Goal: Check status: Check status

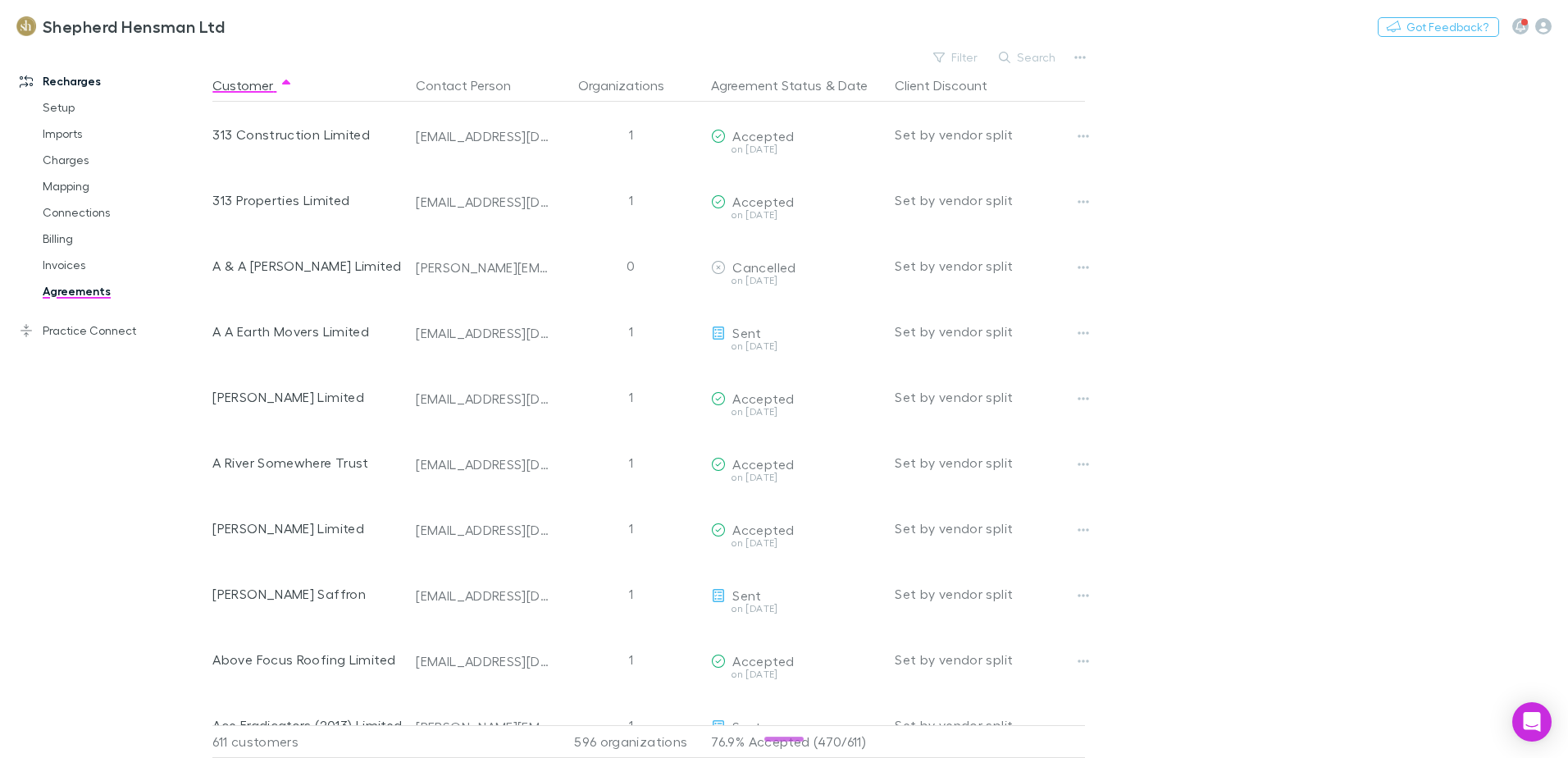
click at [1039, 45] on div "Shepherd Hensman Ltd Nothing Got Feedback?" at bounding box center [784, 26] width 1568 height 53
click at [1035, 53] on button "Search" at bounding box center [1027, 57] width 74 height 20
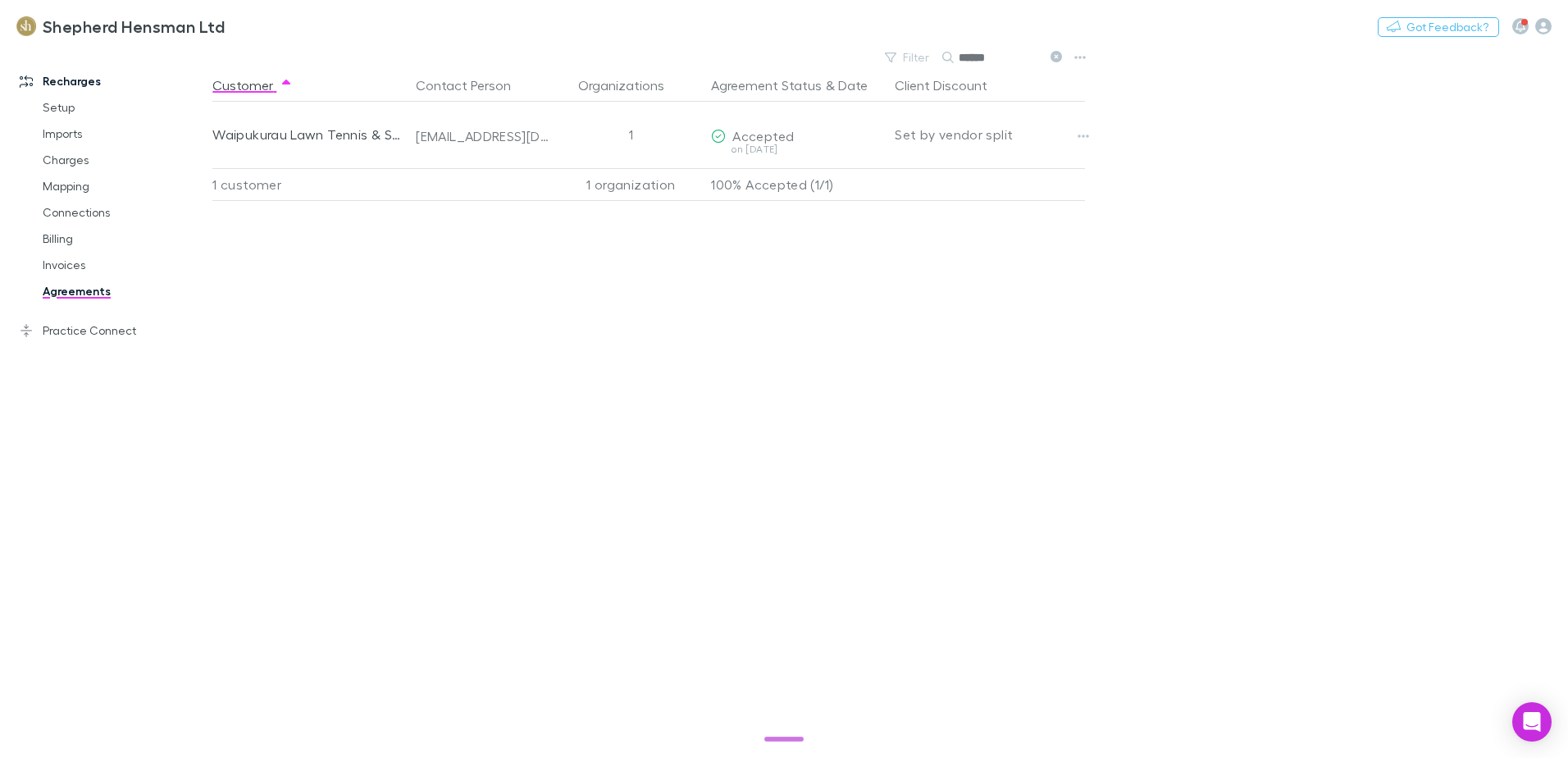
type input "******"
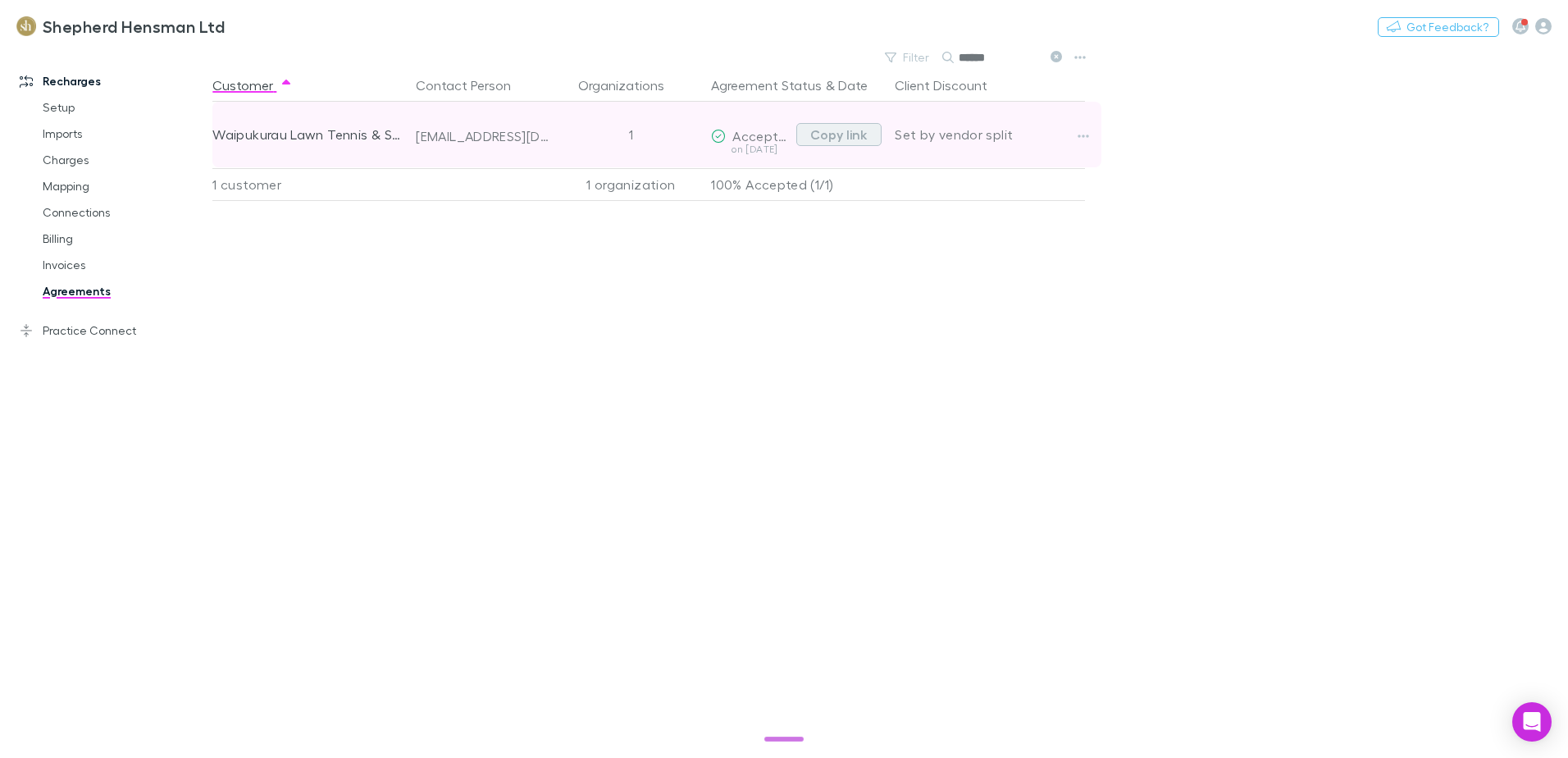
click at [873, 136] on button "Copy link" at bounding box center [839, 134] width 86 height 23
click at [847, 136] on button "Copy link" at bounding box center [839, 134] width 86 height 23
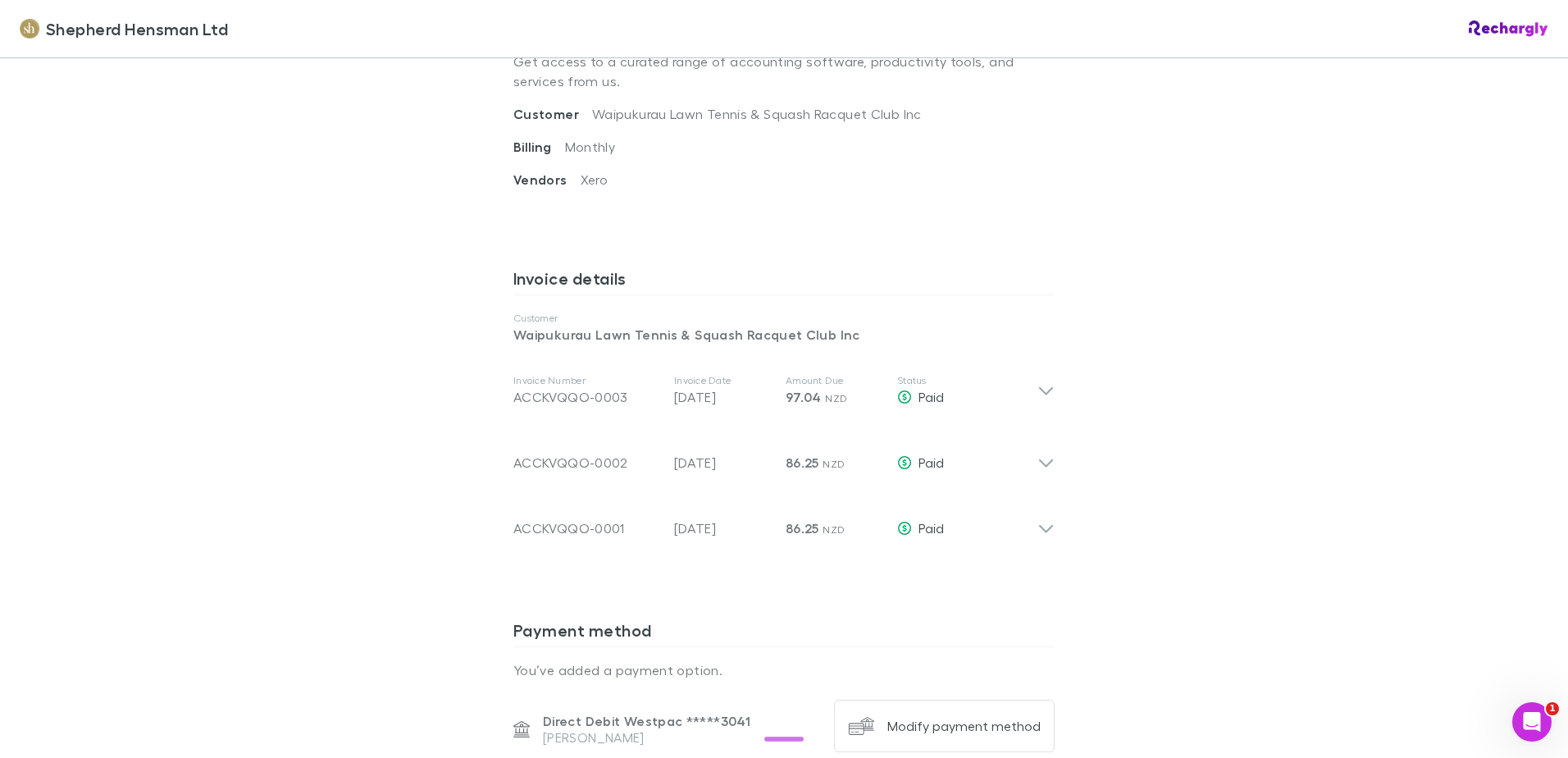
scroll to position [738, 0]
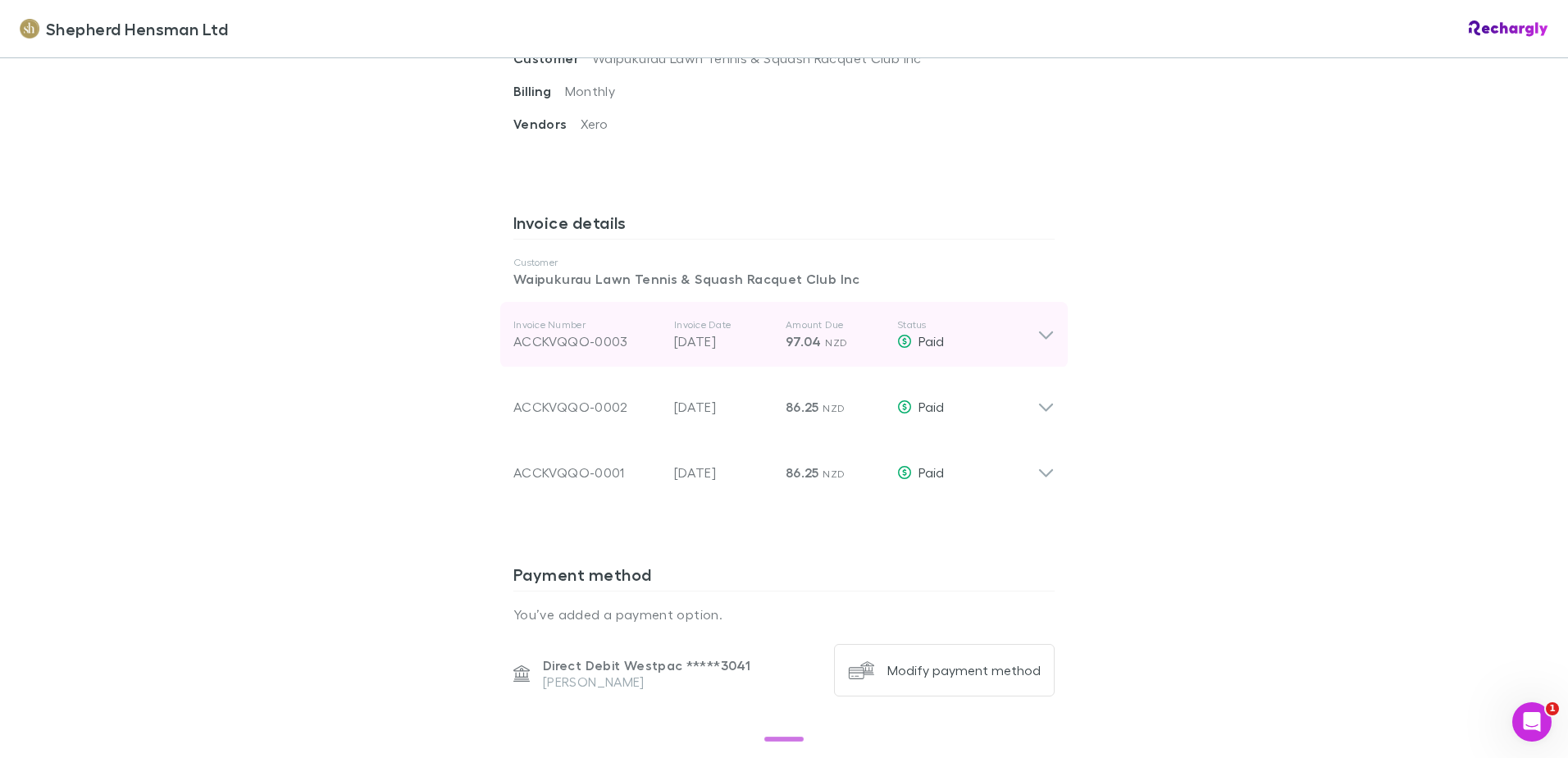
click at [1046, 328] on icon at bounding box center [1046, 335] width 17 height 20
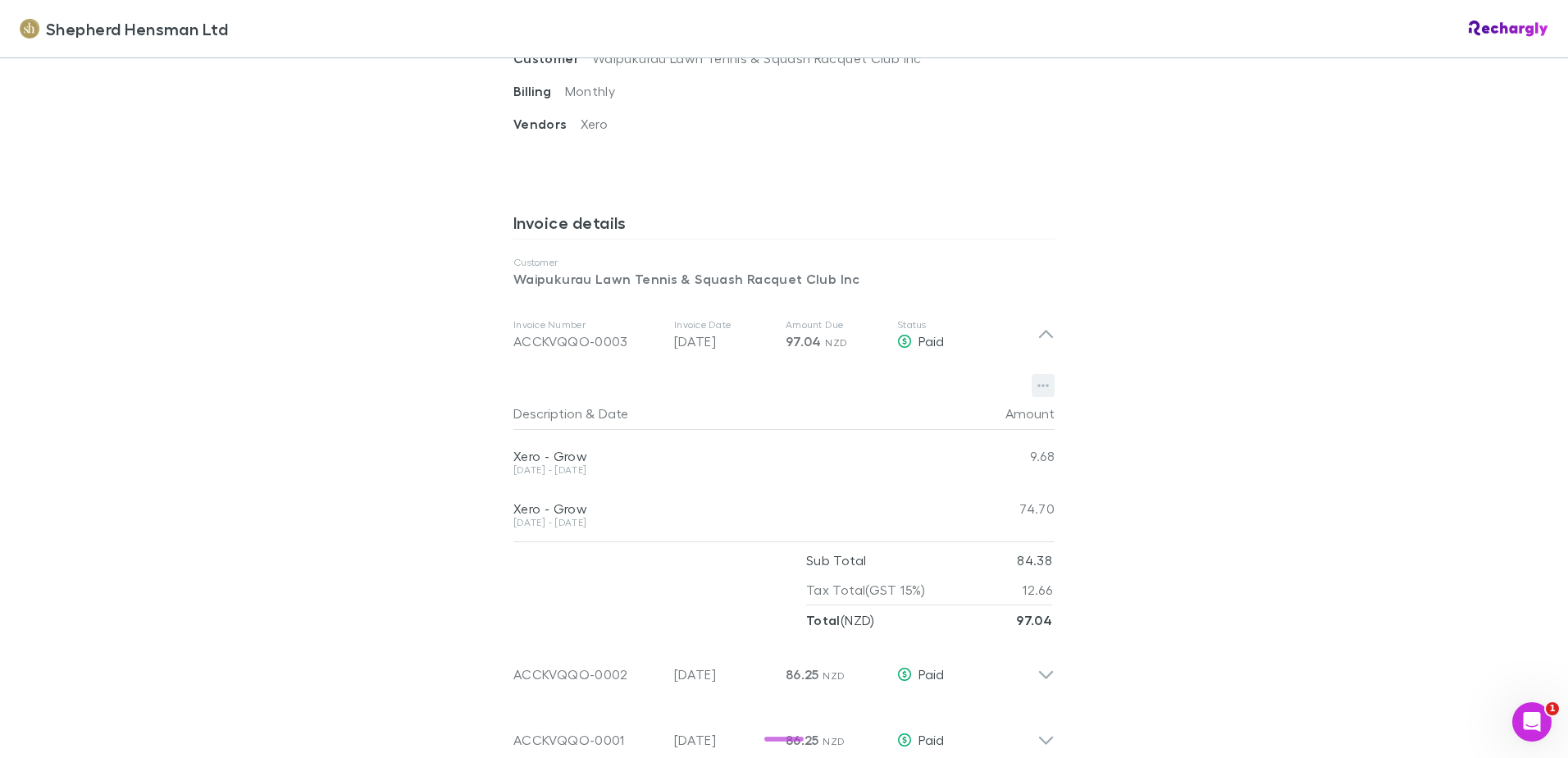
click at [1041, 384] on icon "button" at bounding box center [1043, 385] width 11 height 13
click at [895, 425] on p "Download PDF" at bounding box center [936, 419] width 226 height 29
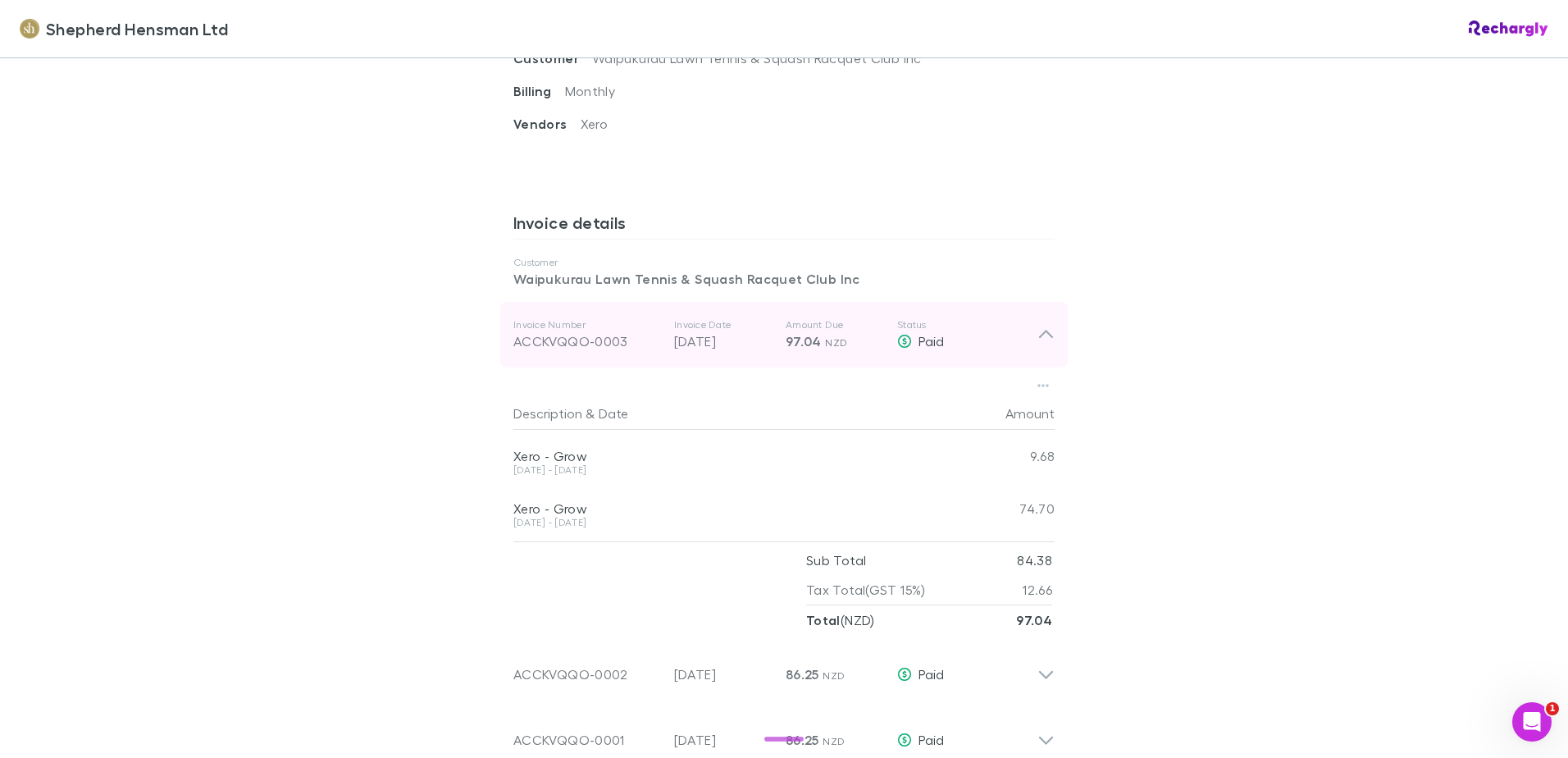
click at [1043, 341] on icon at bounding box center [1046, 335] width 17 height 20
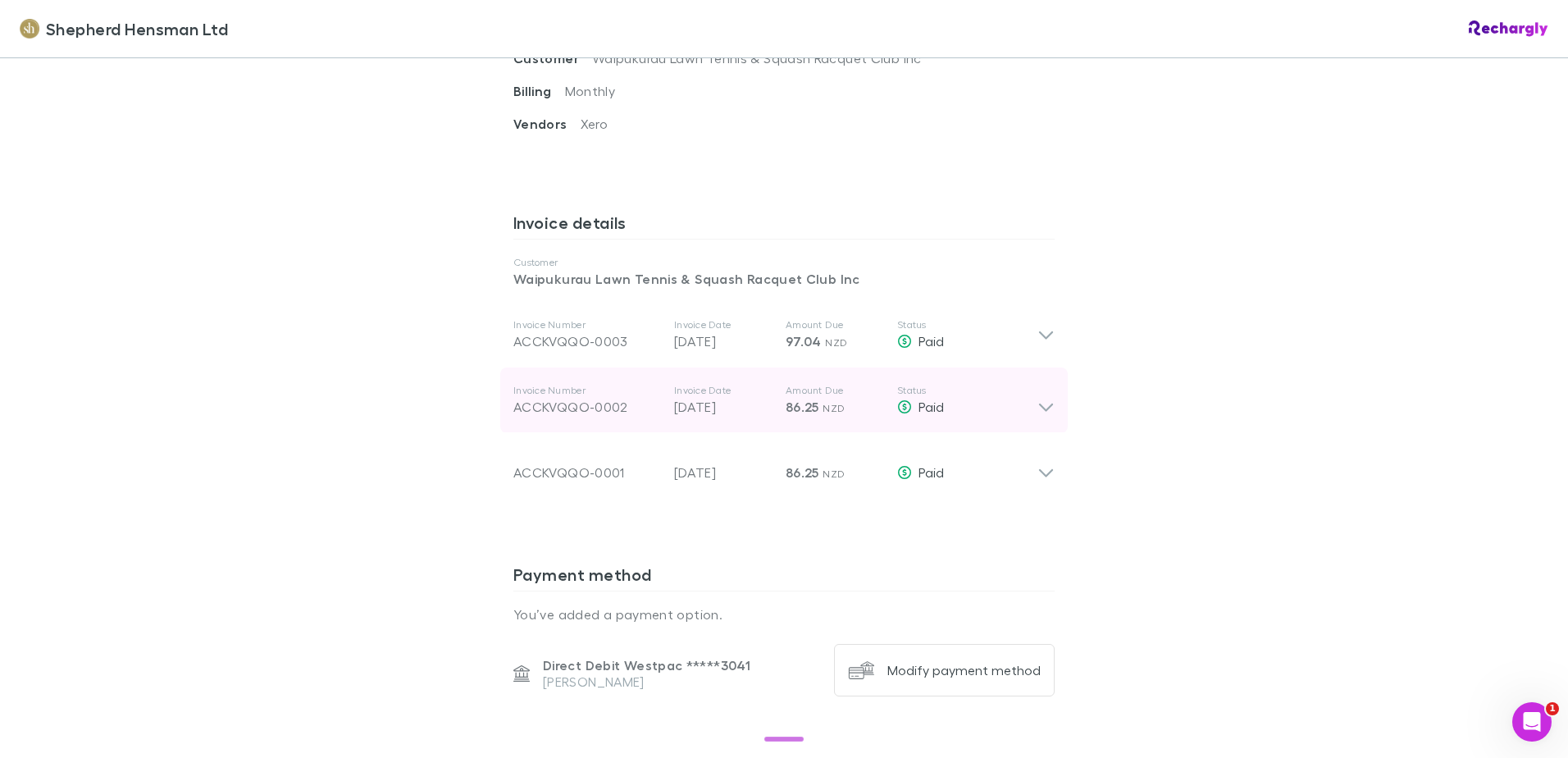
click at [1040, 407] on icon at bounding box center [1046, 401] width 17 height 33
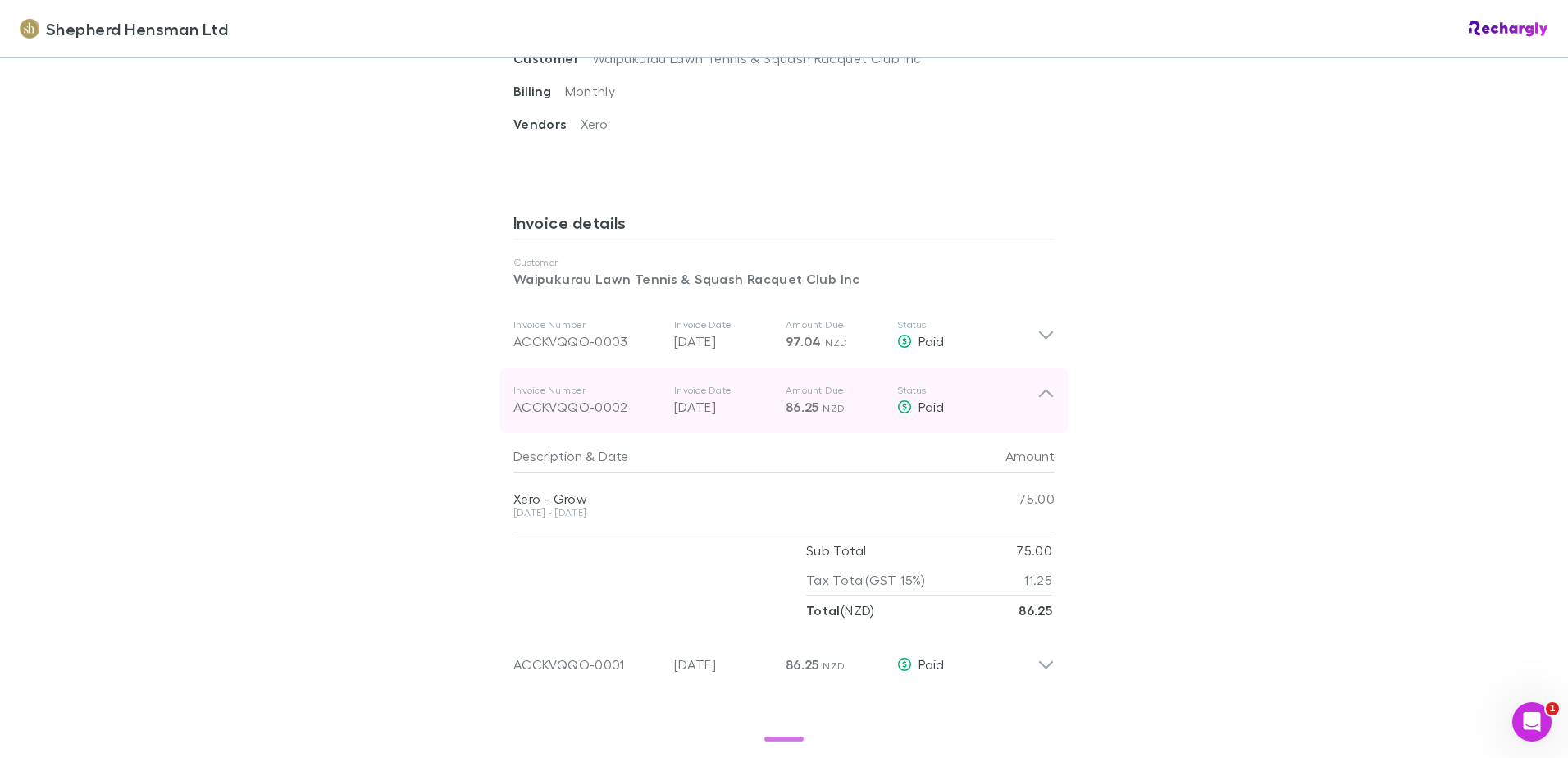
click at [1046, 393] on icon at bounding box center [1046, 401] width 17 height 33
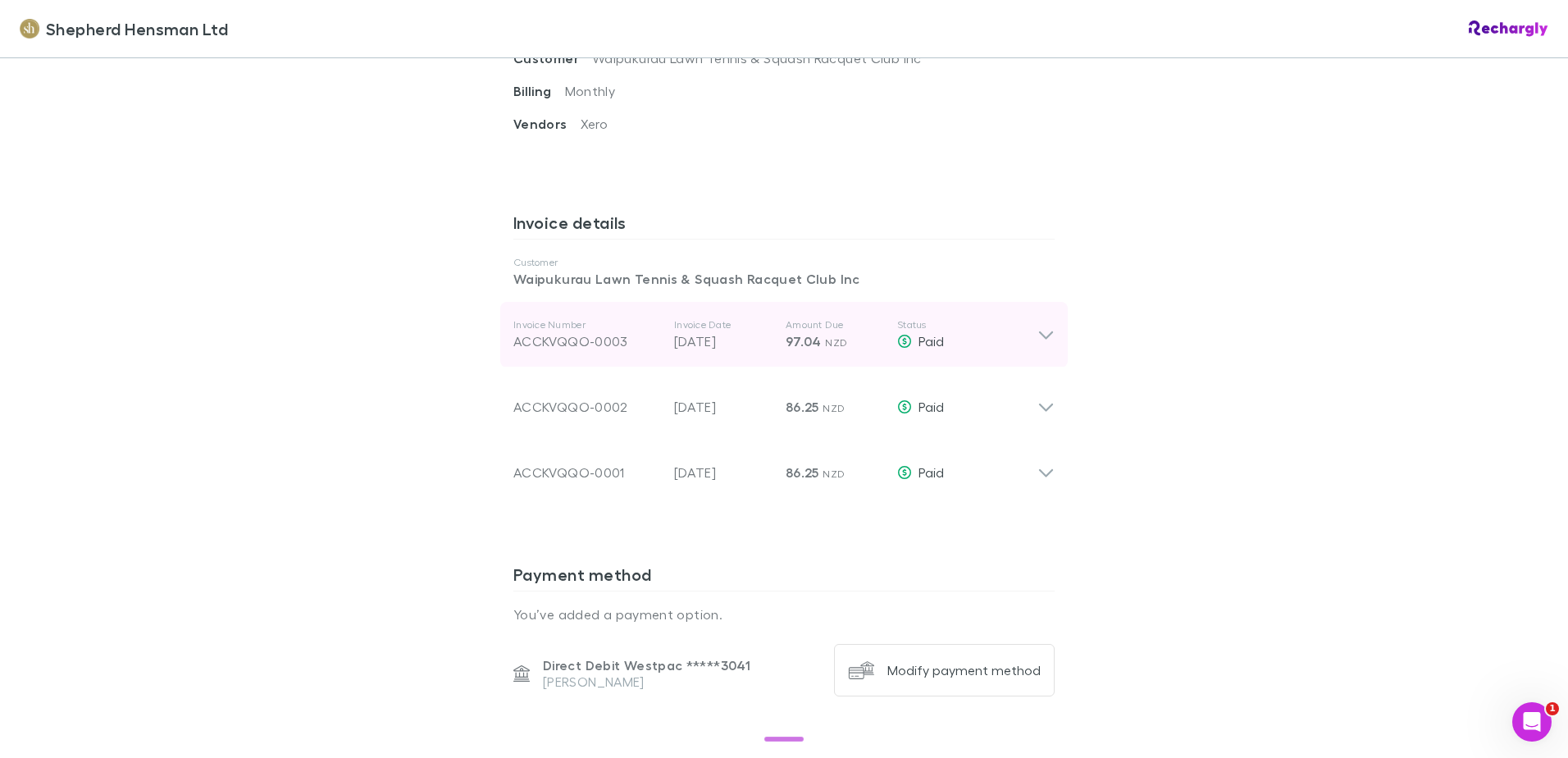
click at [1038, 340] on icon at bounding box center [1046, 335] width 17 height 20
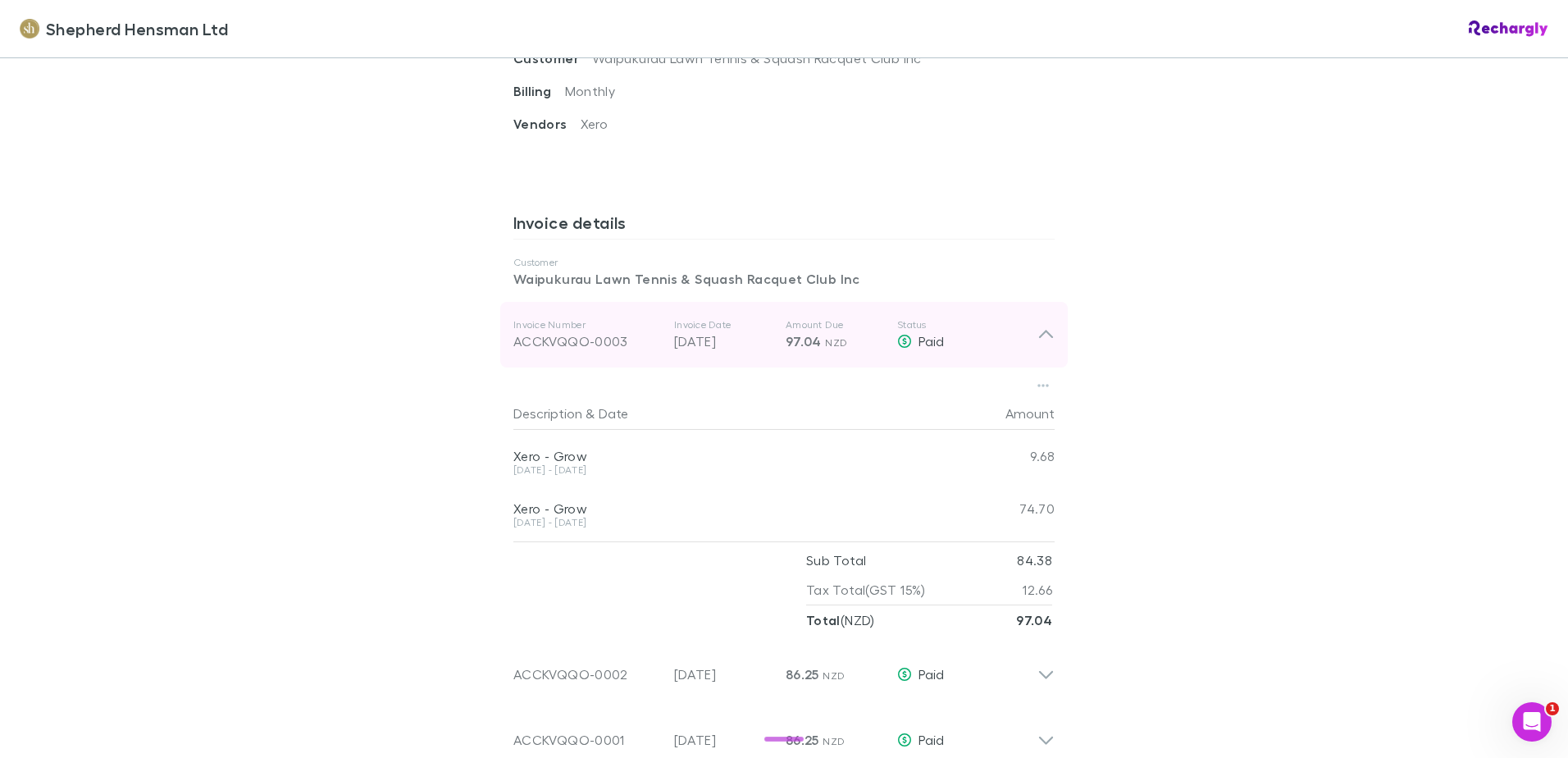
click at [1038, 340] on icon at bounding box center [1046, 335] width 17 height 20
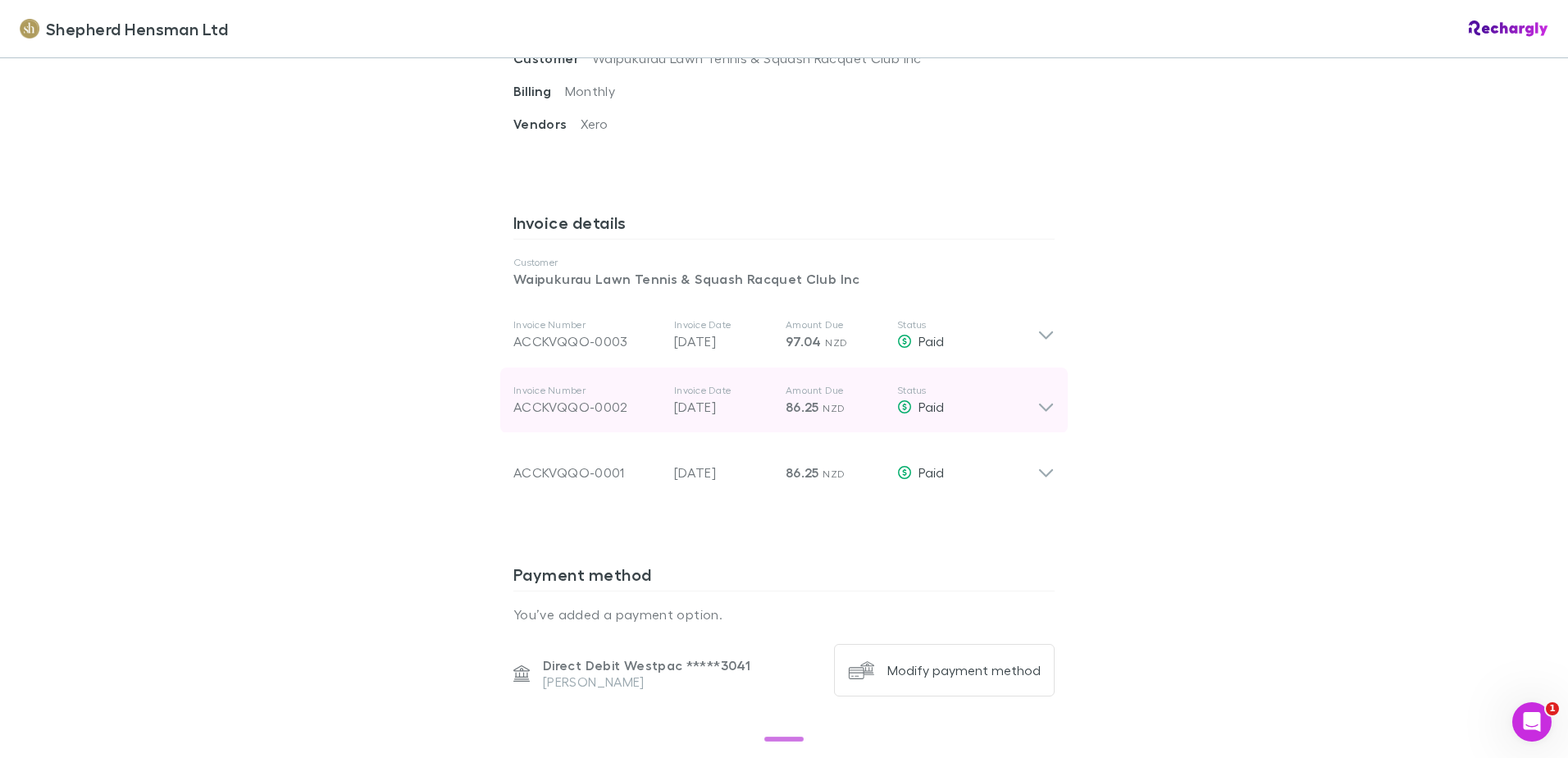
click at [1038, 399] on icon at bounding box center [1046, 401] width 17 height 33
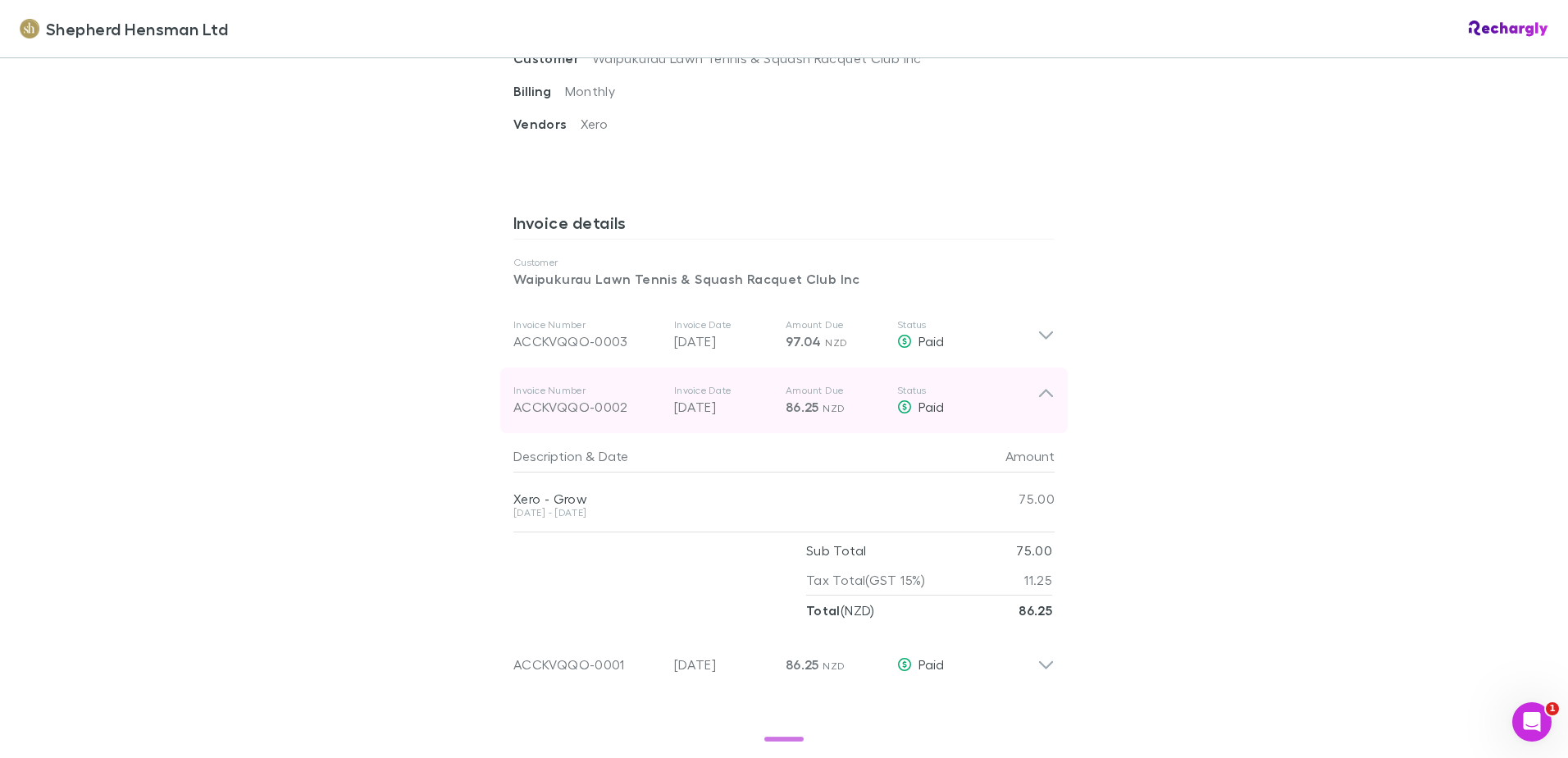
click at [1046, 388] on icon at bounding box center [1046, 401] width 17 height 33
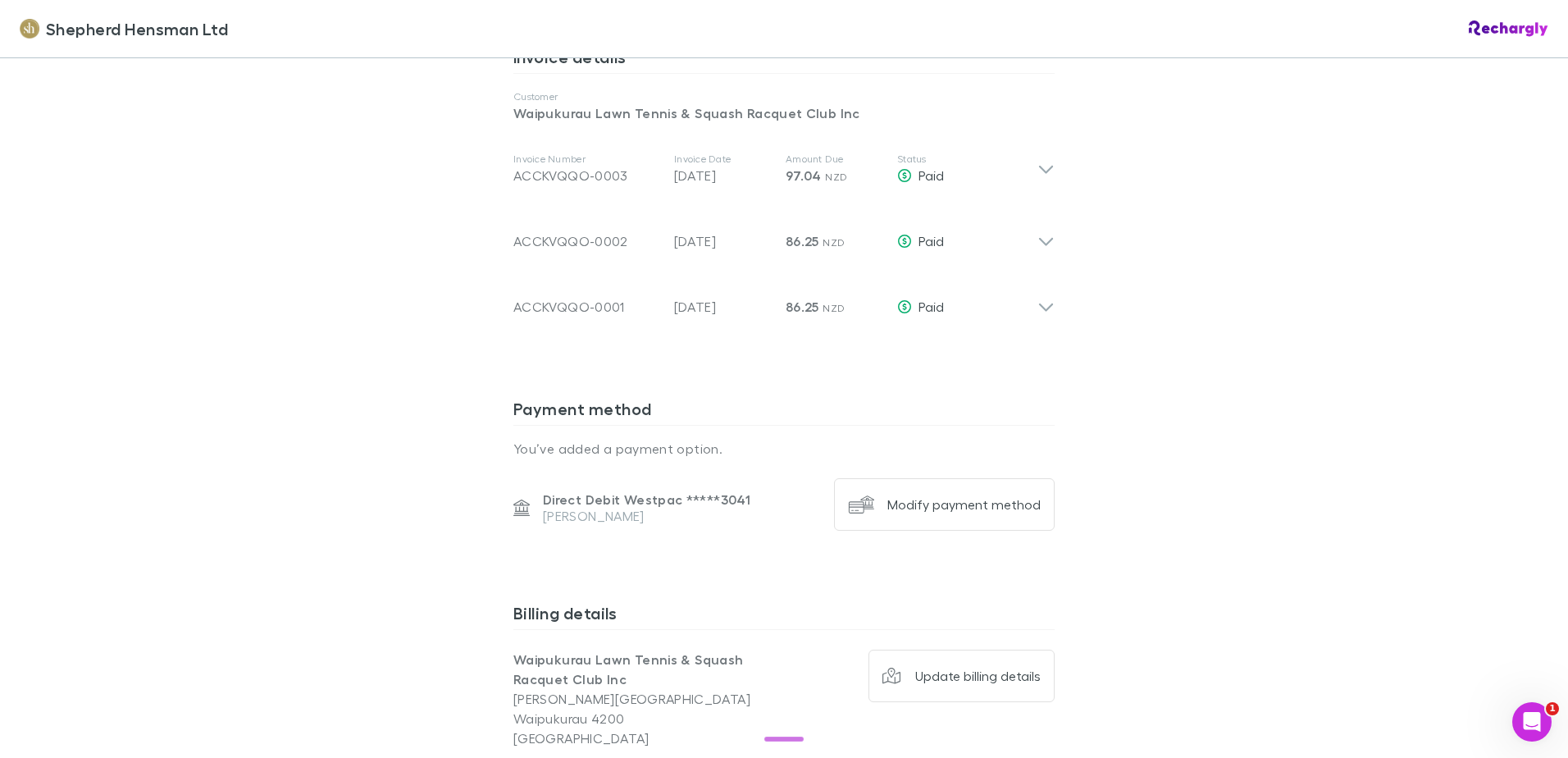
scroll to position [985, 0]
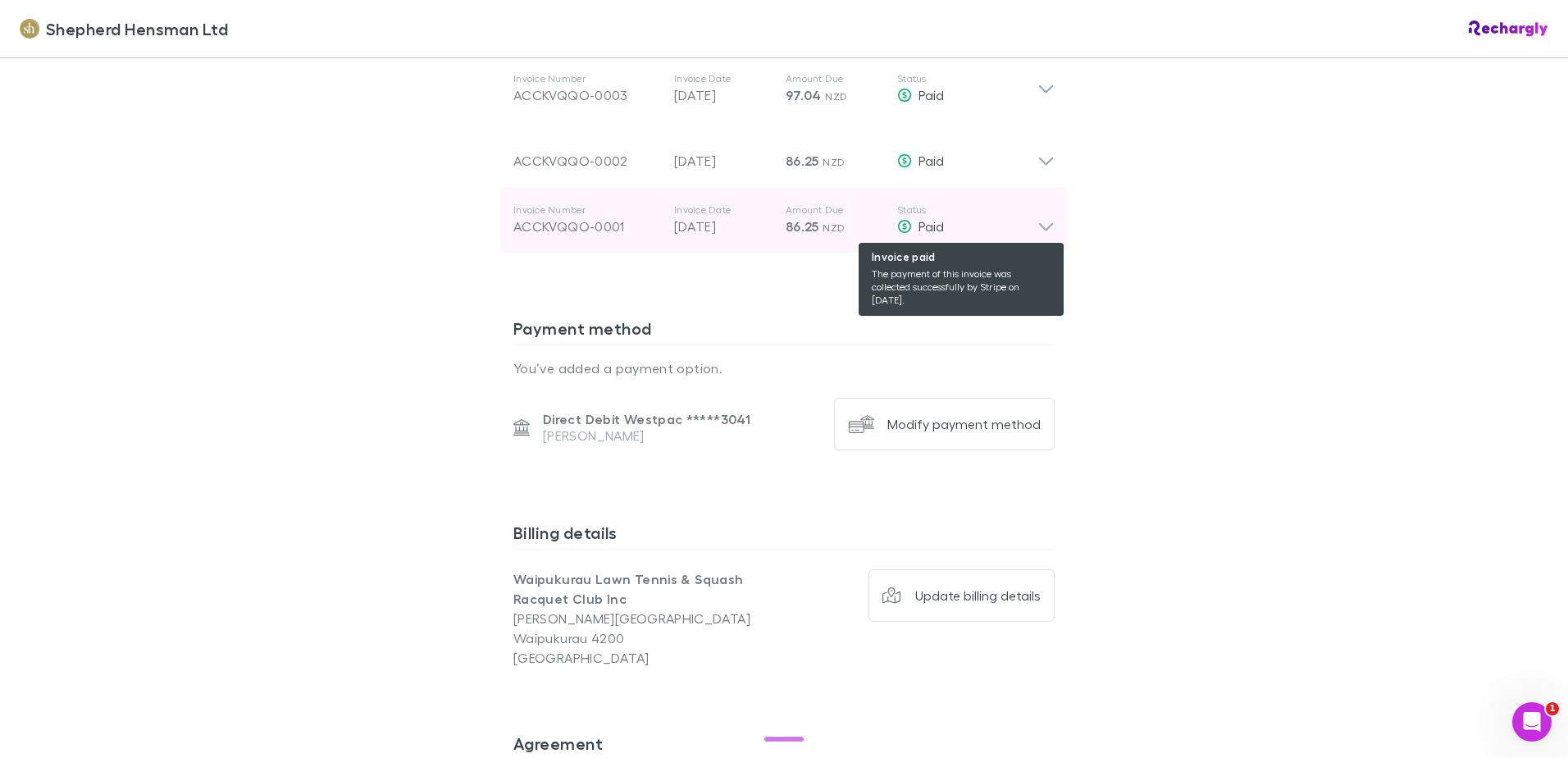
click at [1029, 226] on div "Paid" at bounding box center [967, 226] width 140 height 20
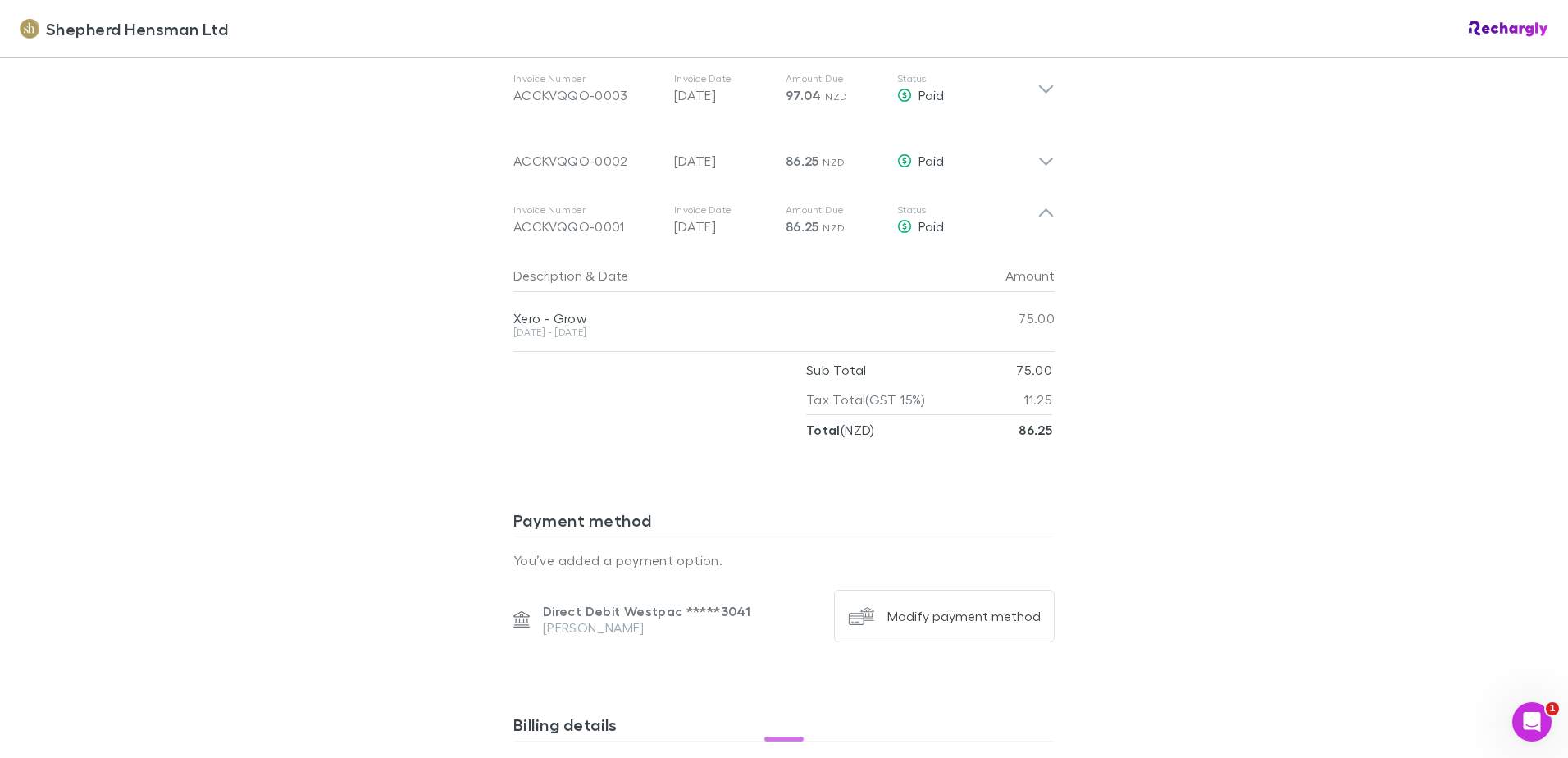
click at [862, 311] on div "Xero - Grow" at bounding box center [735, 318] width 443 height 16
click at [861, 311] on div "Xero - Grow" at bounding box center [735, 318] width 443 height 16
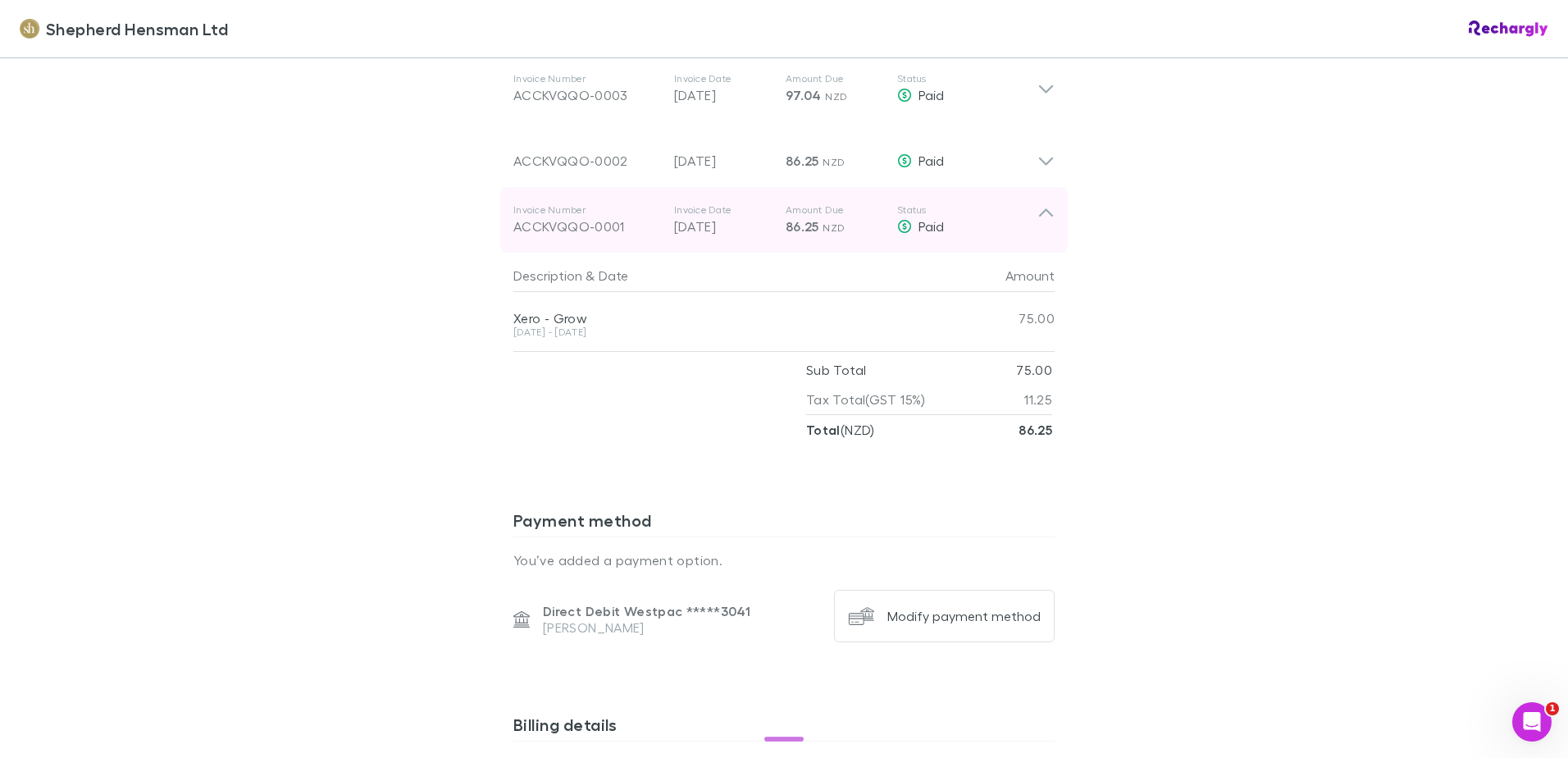
click at [744, 236] on p "[DATE]" at bounding box center [723, 226] width 99 height 20
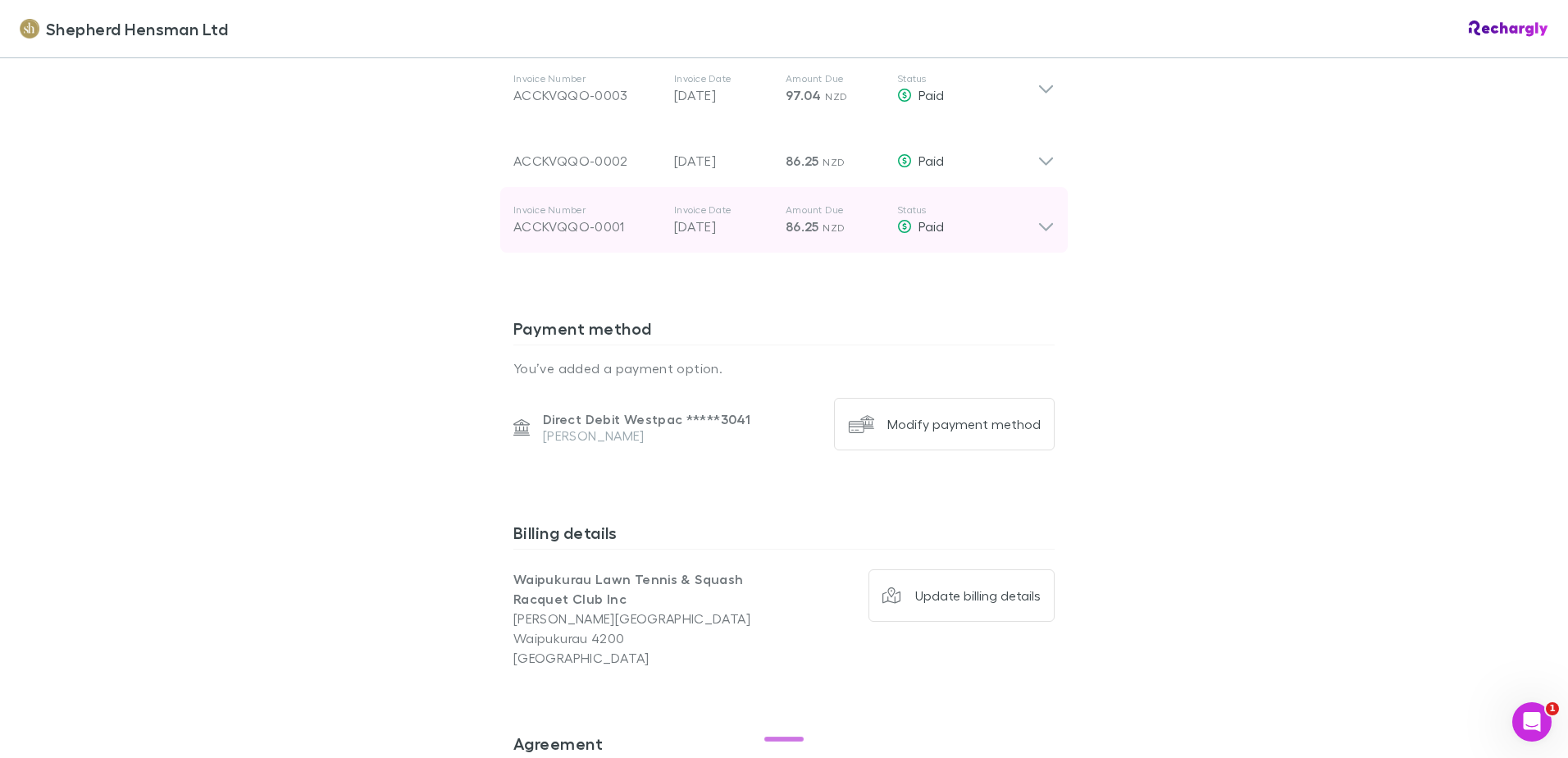
click at [1040, 220] on icon at bounding box center [1046, 220] width 17 height 33
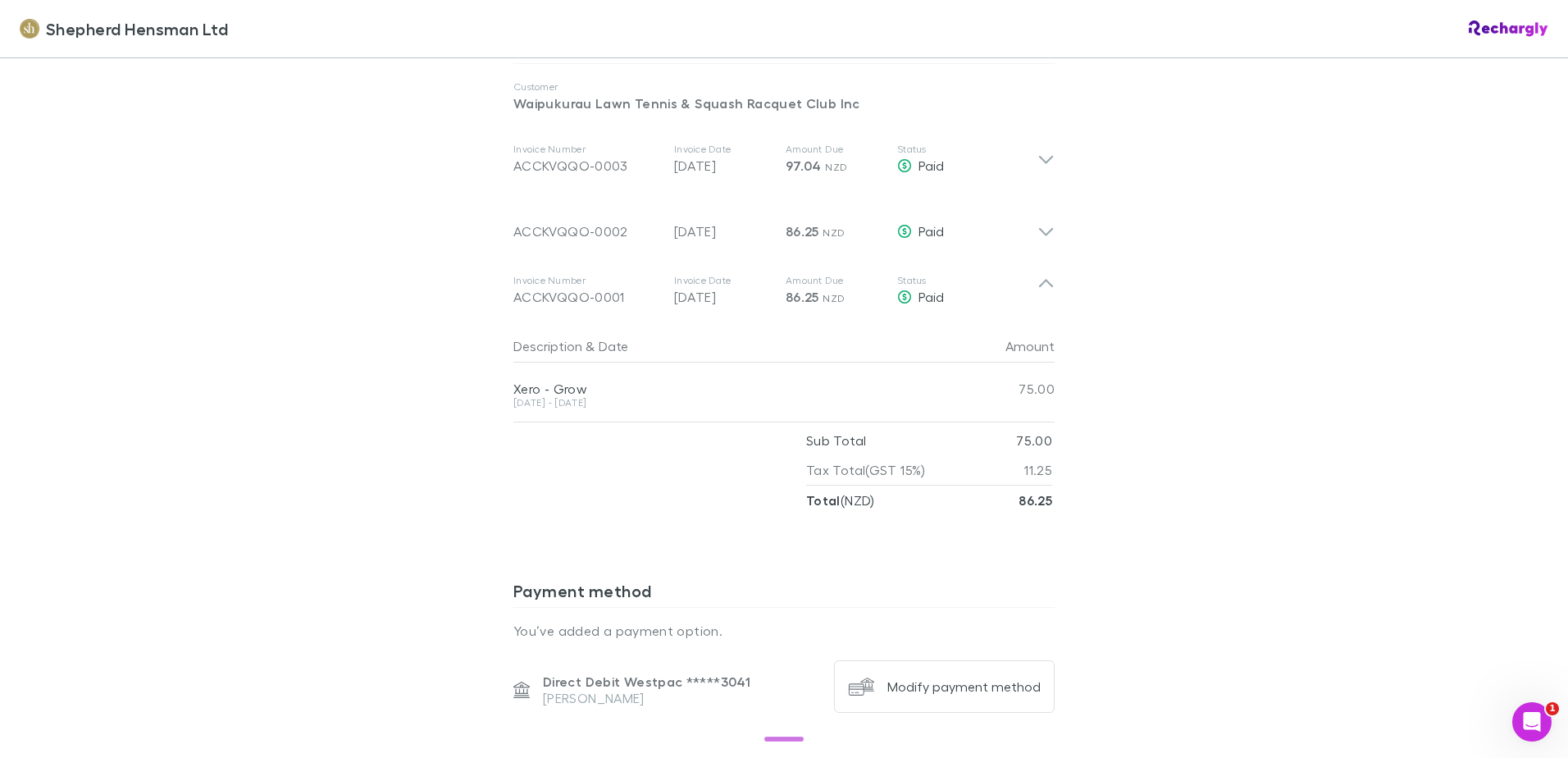
scroll to position [738, 0]
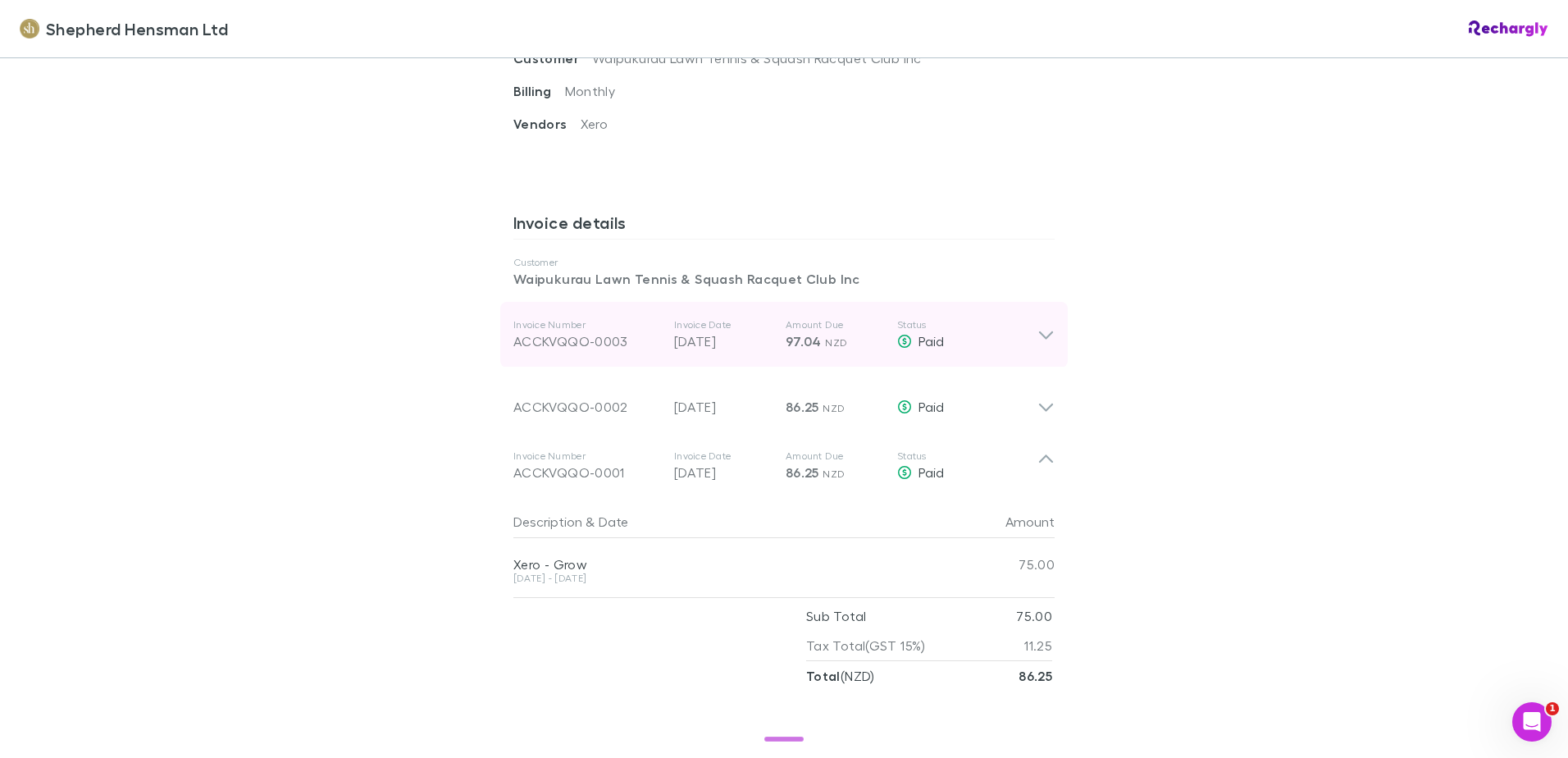
click at [642, 341] on div "ACCKVQQO-0003" at bounding box center [587, 341] width 148 height 20
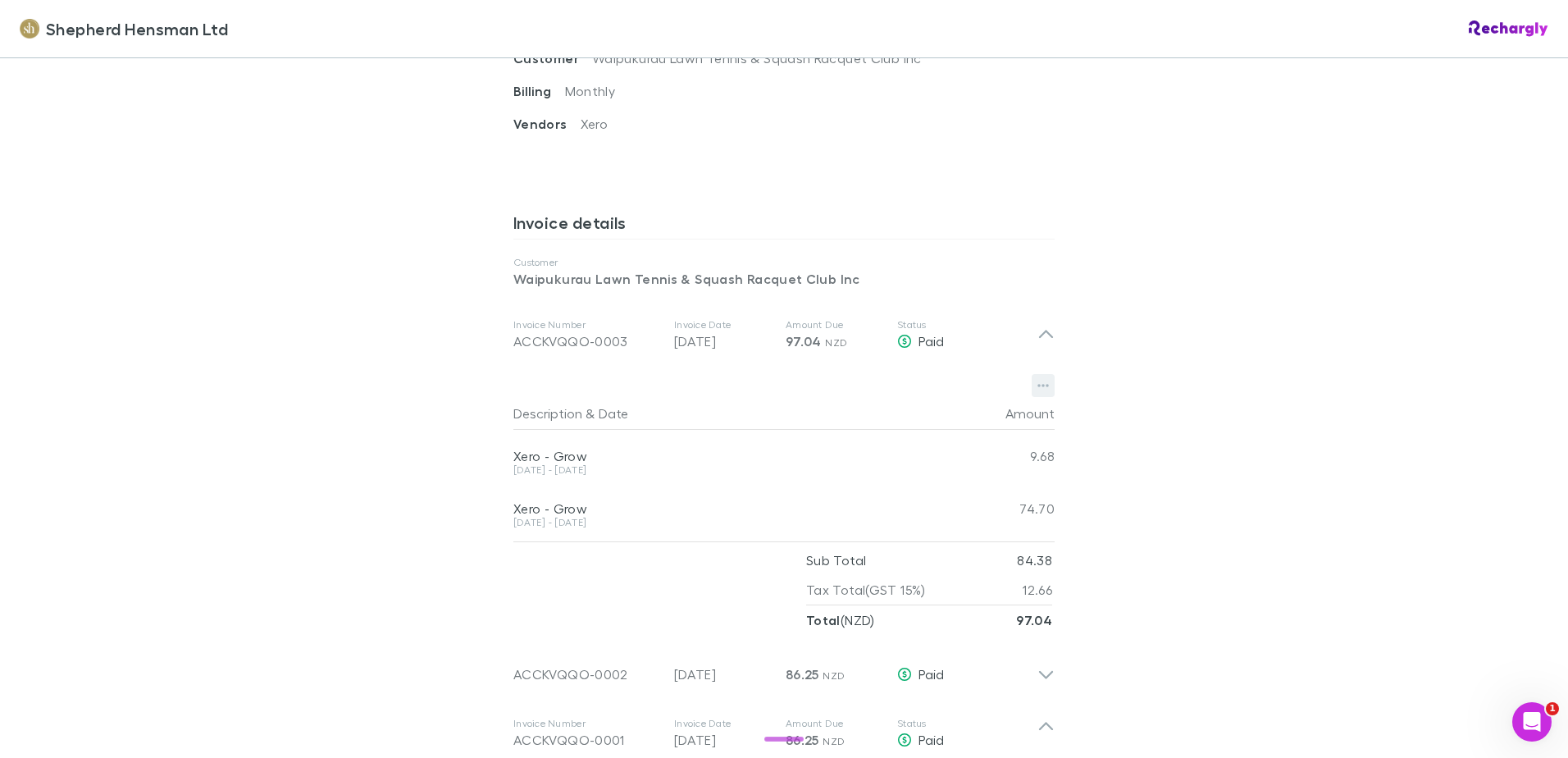
click at [1045, 383] on button "button" at bounding box center [1043, 385] width 23 height 23
click at [899, 408] on p "Download PDF" at bounding box center [936, 419] width 226 height 29
click at [313, 293] on div "Shepherd Hensman Ltd Shepherd Hensman Ltd Software subscriptions agreement Shep…" at bounding box center [784, 379] width 1568 height 758
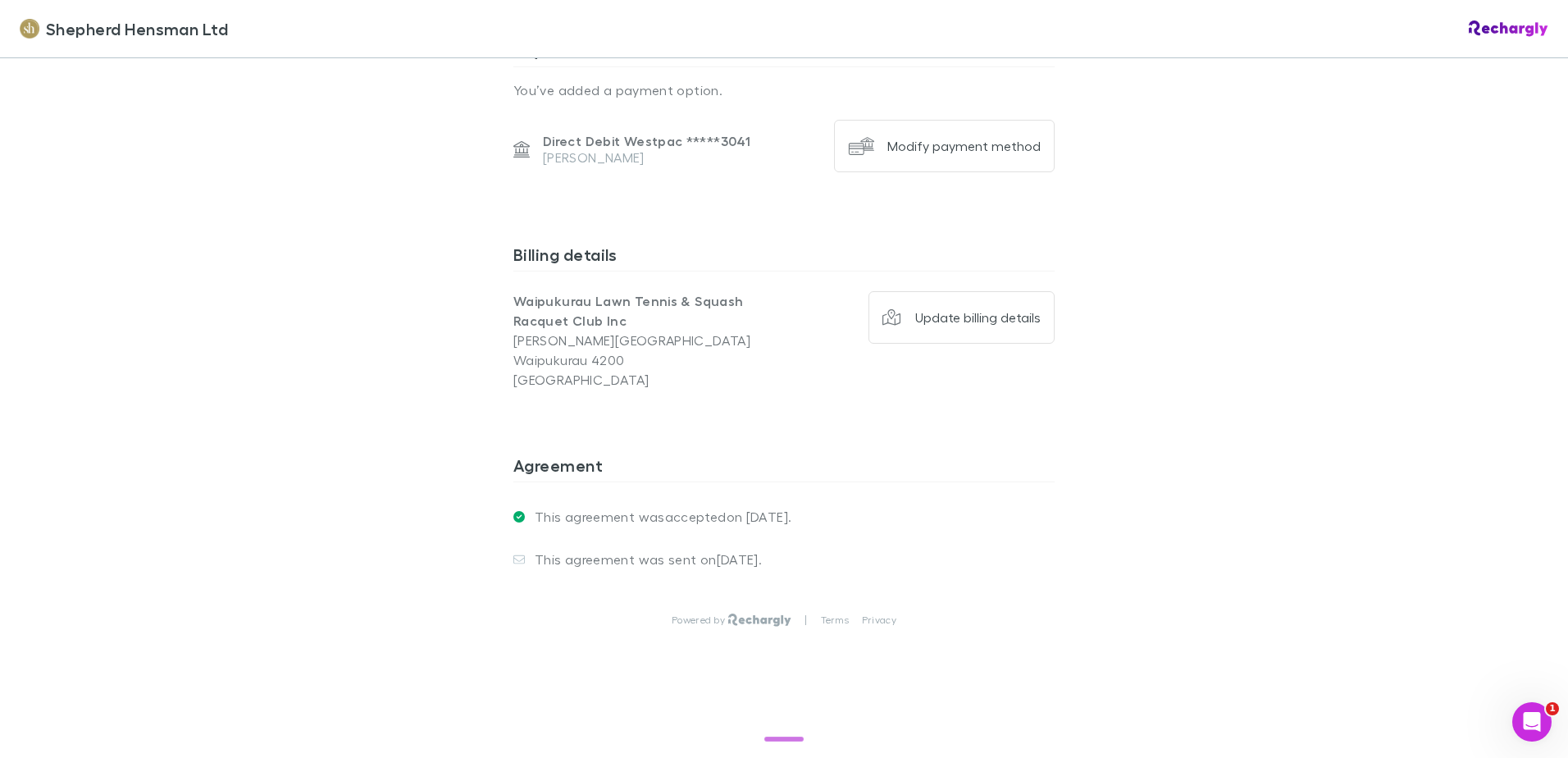
scroll to position [1394, 0]
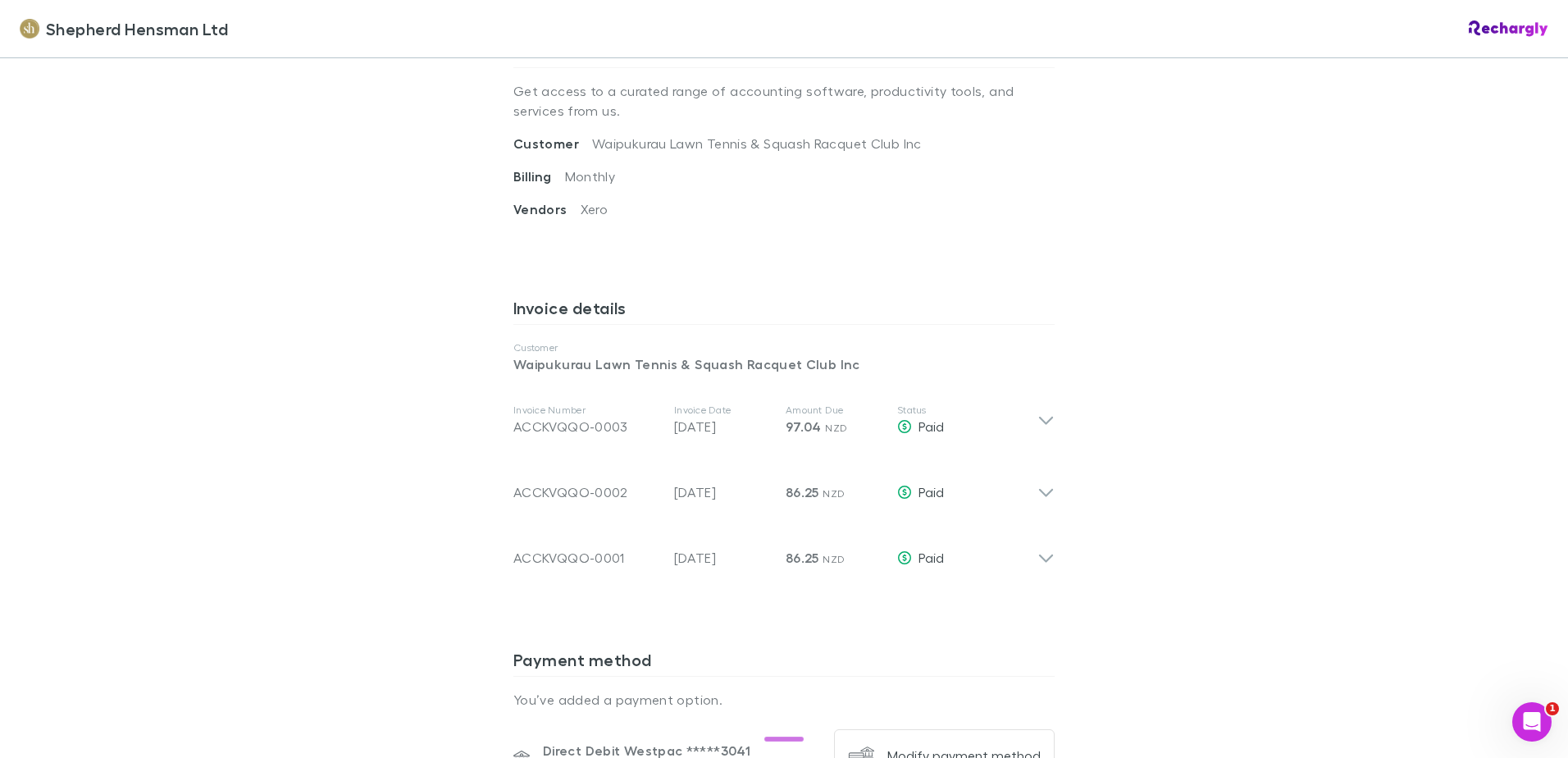
scroll to position [738, 0]
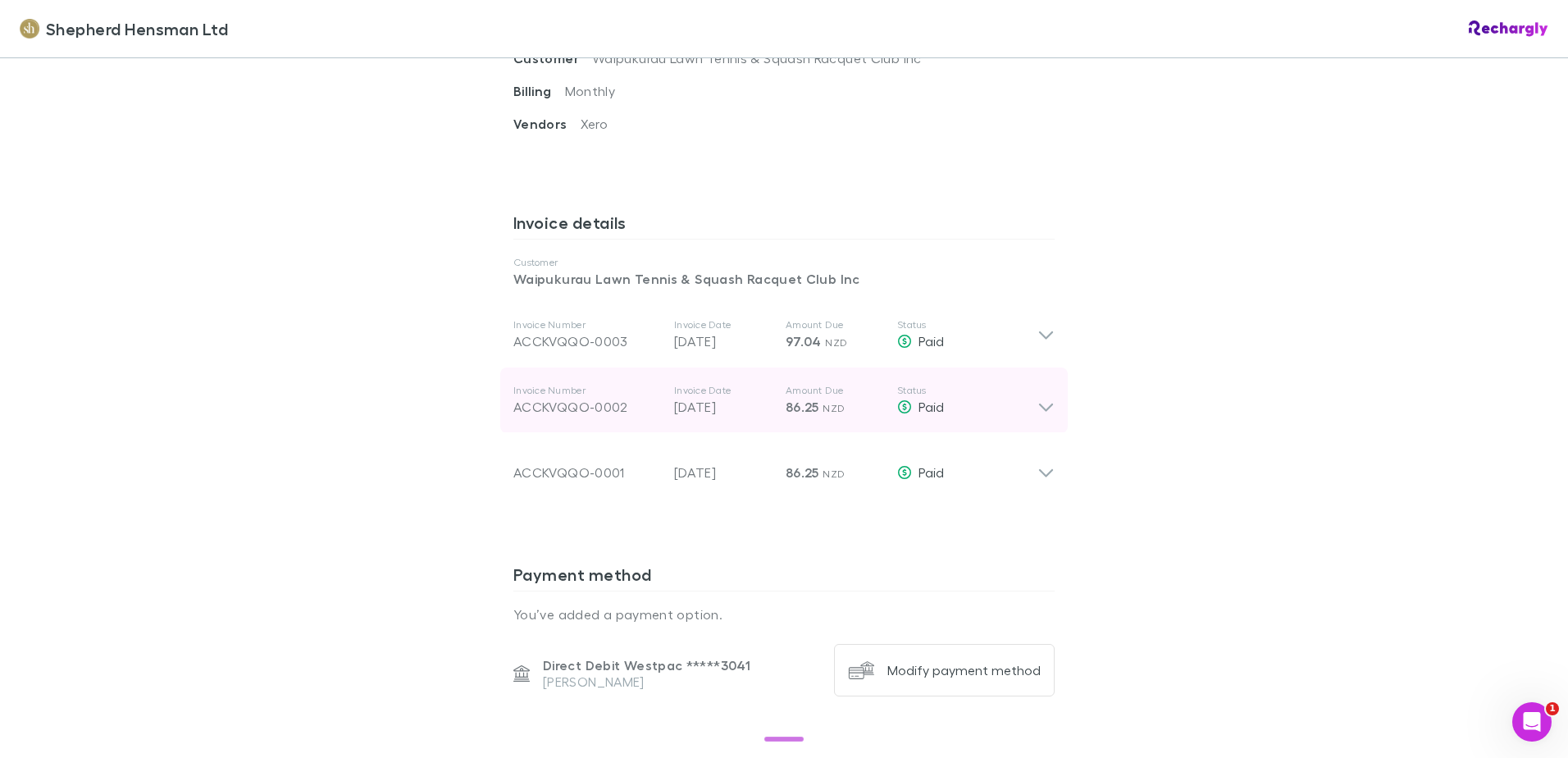
click at [1038, 417] on icon at bounding box center [1046, 401] width 17 height 33
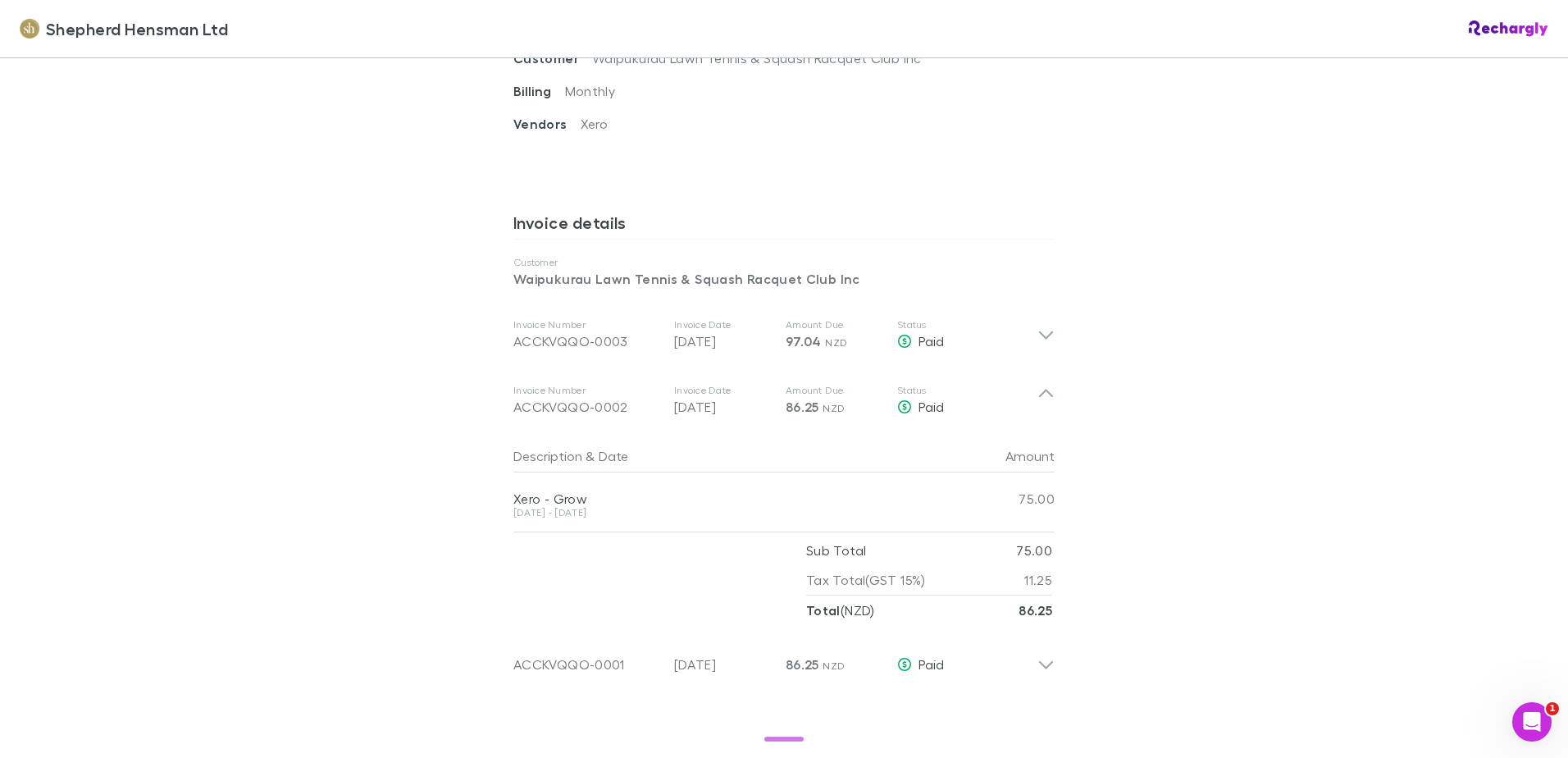
click at [1041, 436] on div "Invoice Number ACCKVQQO-0002 Invoice Date [DATE] Amount Due 86.25 NZD Status Pa…" at bounding box center [784, 497] width 567 height 258
click at [1038, 441] on div "Amount" at bounding box center [1006, 456] width 99 height 33
click at [617, 461] on button "Date" at bounding box center [613, 456] width 29 height 33
click at [530, 458] on button "Description" at bounding box center [548, 456] width 69 height 33
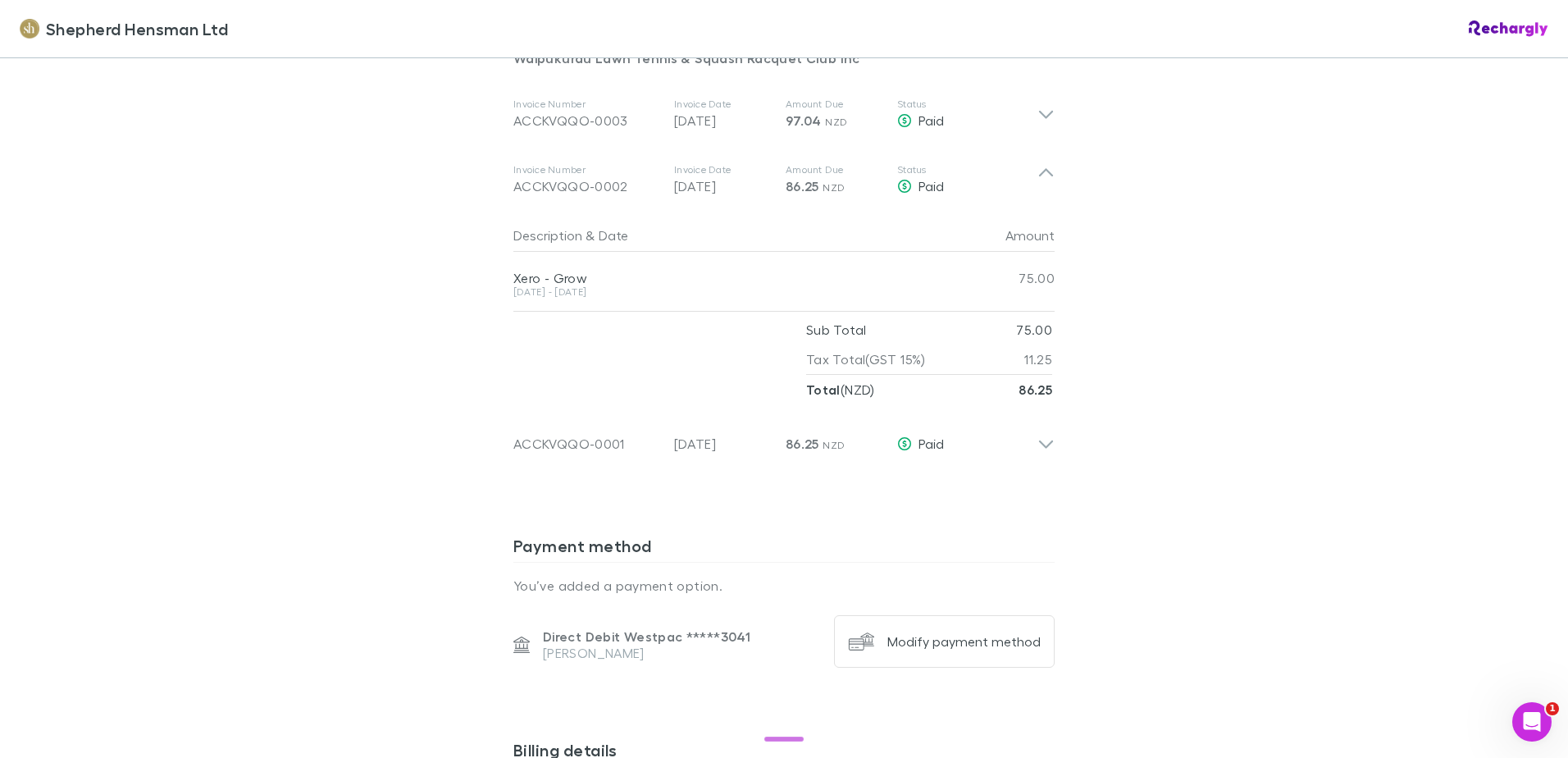
scroll to position [985, 0]
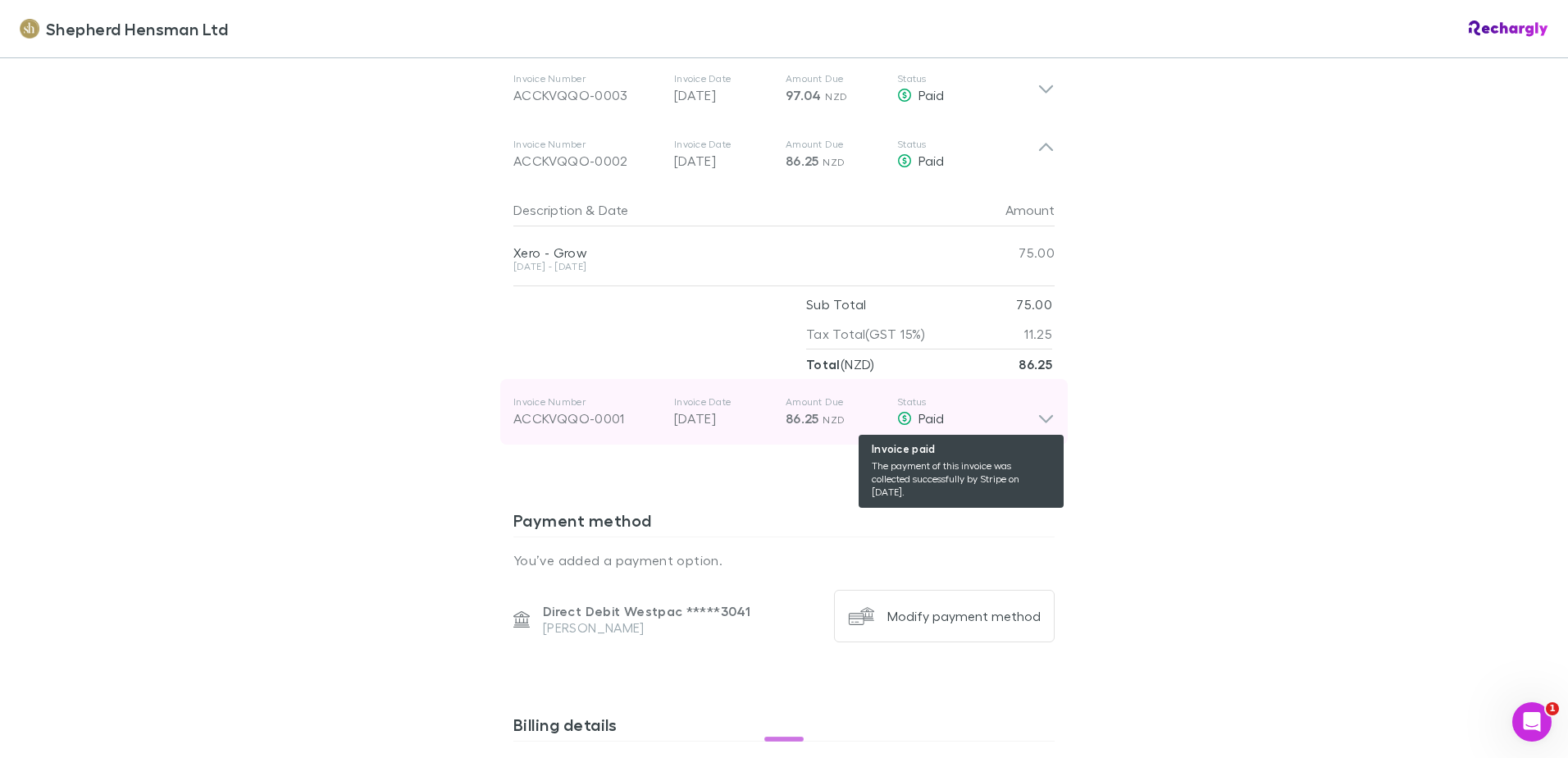
click at [936, 421] on span "Paid" at bounding box center [931, 418] width 25 height 16
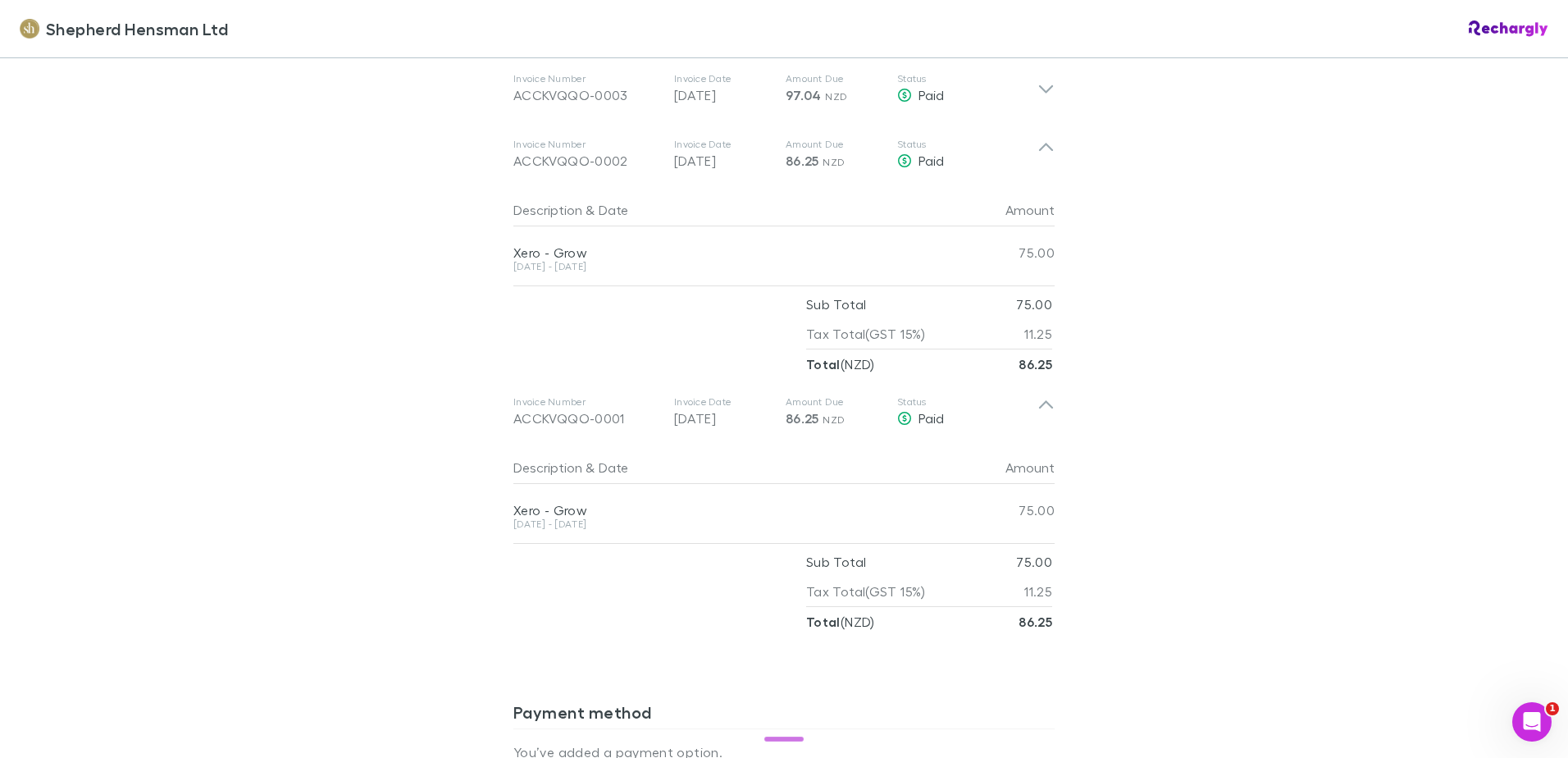
click at [1219, 422] on div "Shepherd Hensman Ltd Shepherd Hensman Ltd Software subscriptions agreement Shep…" at bounding box center [784, 379] width 1568 height 758
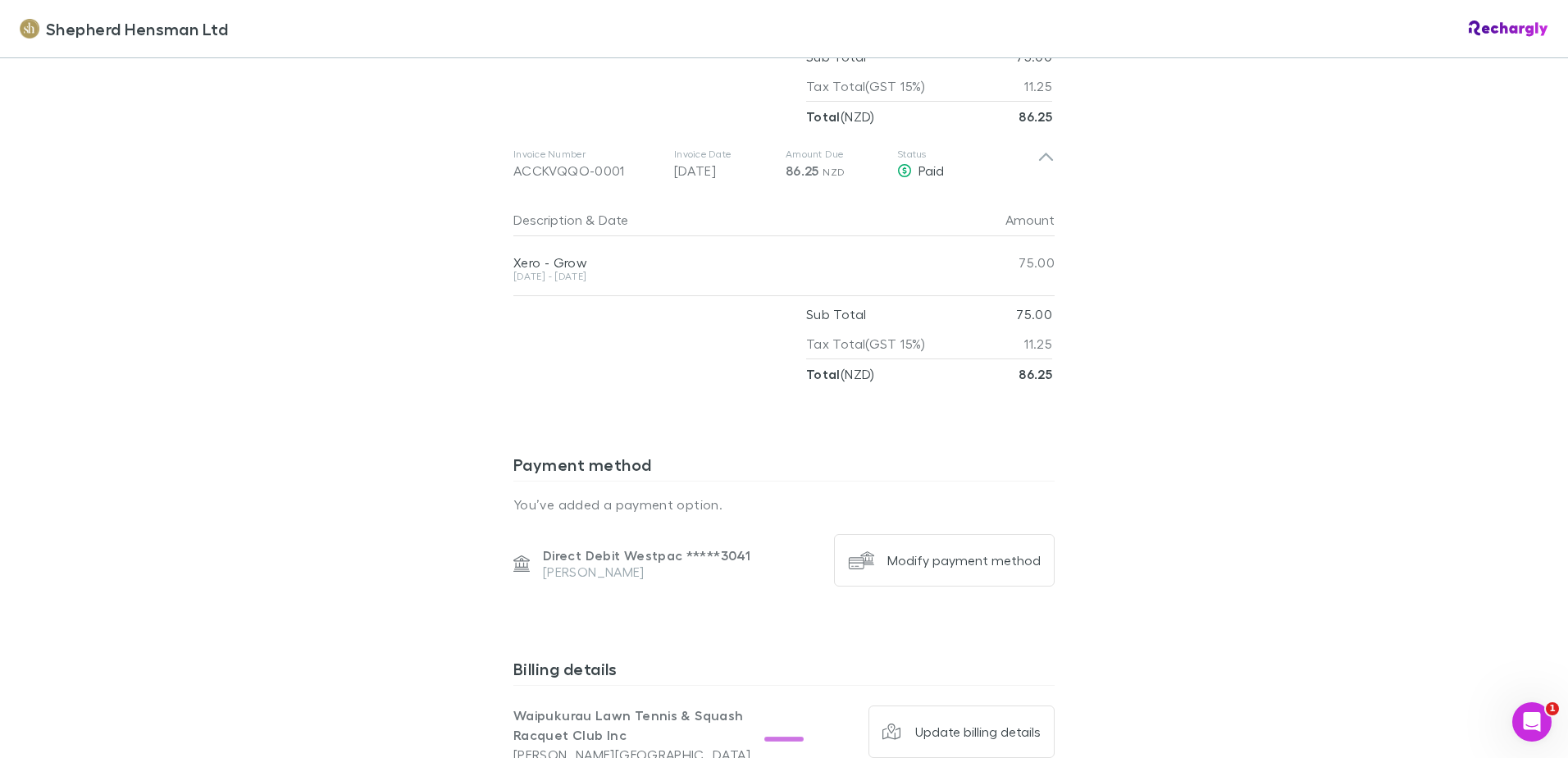
scroll to position [1230, 0]
click at [982, 309] on div "Sub Total 75.00" at bounding box center [929, 316] width 246 height 29
click at [850, 244] on div "Xero - Grow" at bounding box center [735, 255] width 443 height 35
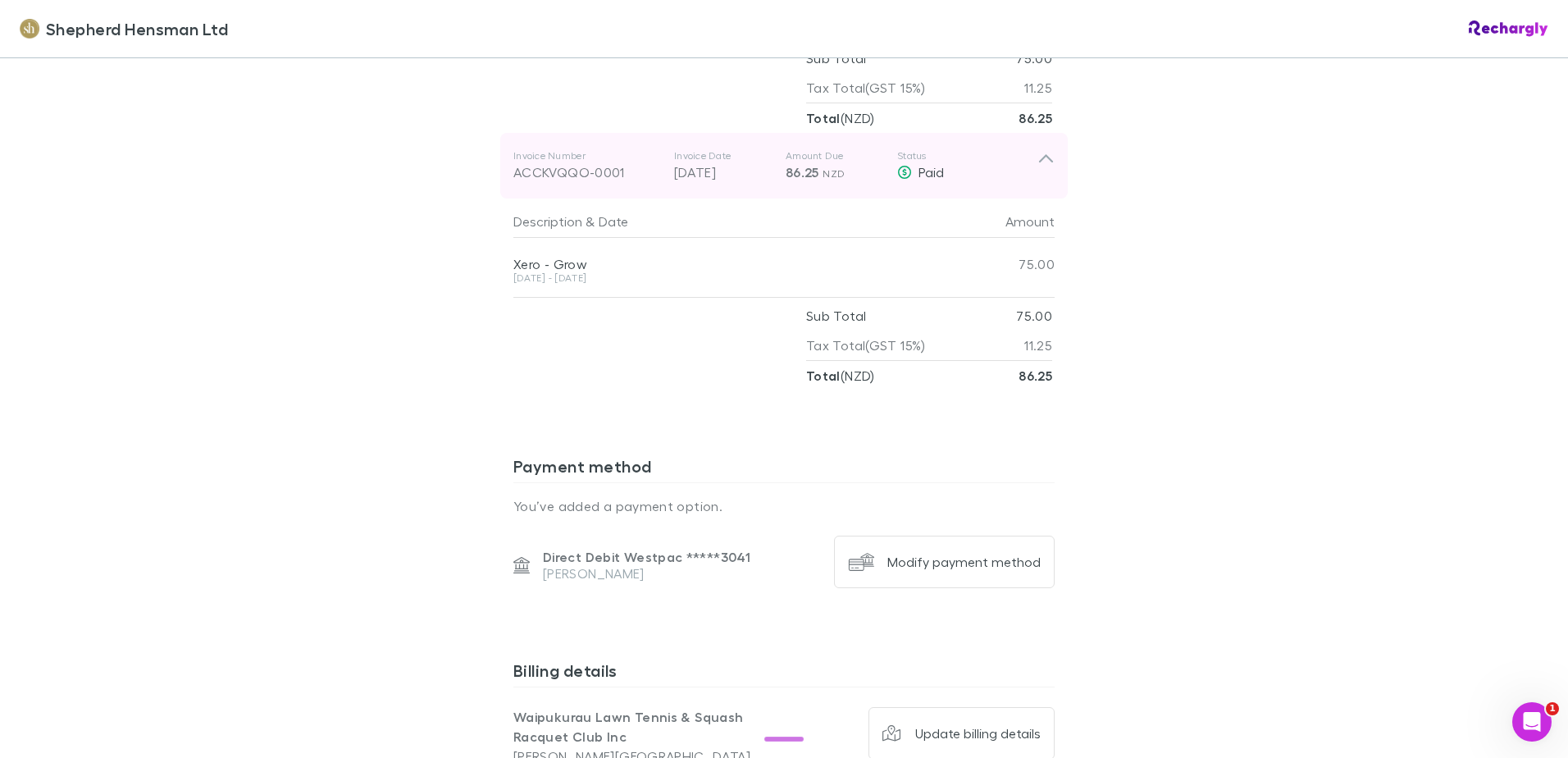
click at [706, 157] on p "Invoice Date" at bounding box center [723, 156] width 99 height 13
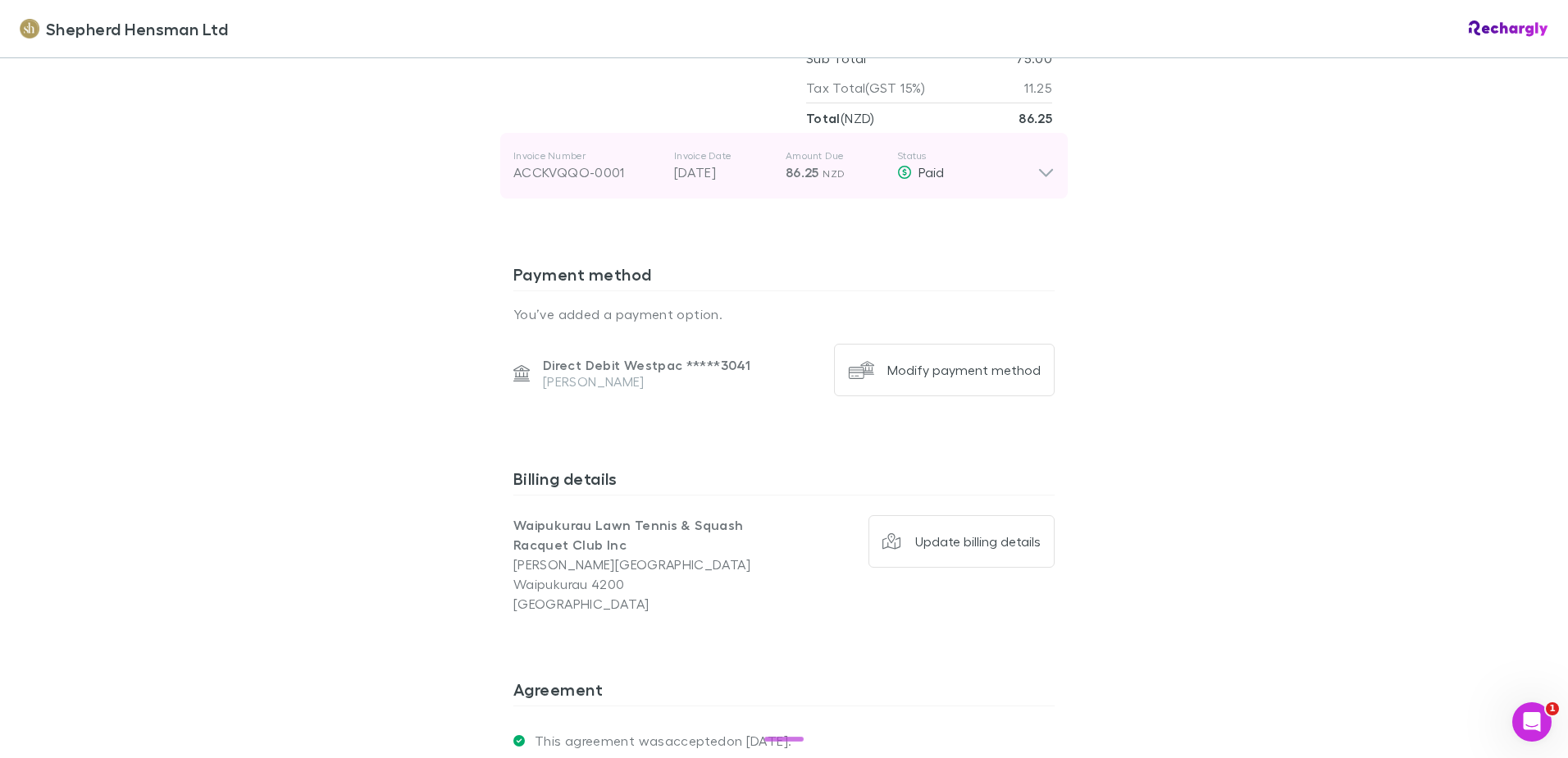
click at [706, 157] on p "Invoice Date" at bounding box center [723, 156] width 99 height 13
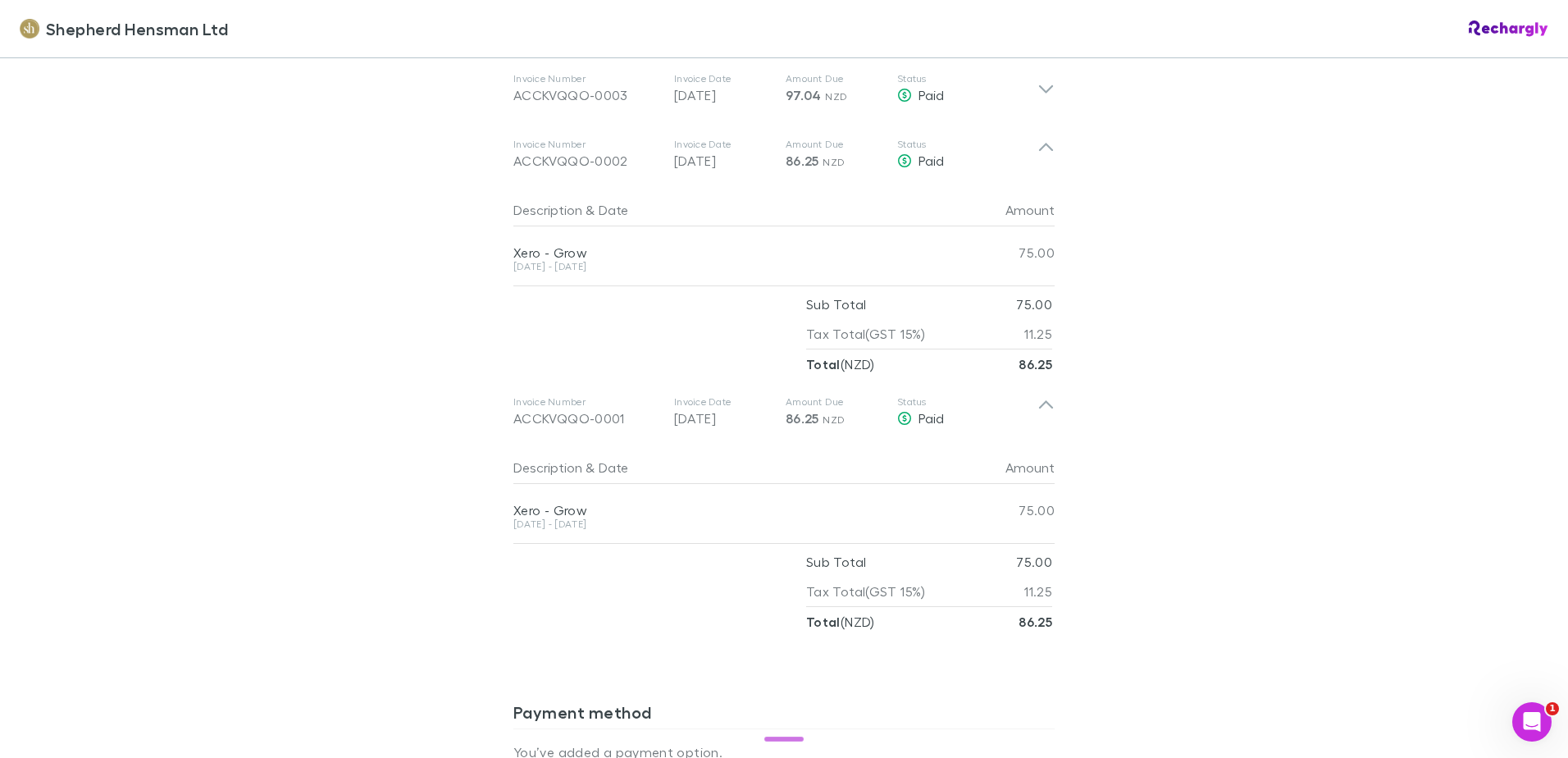
scroll to position [820, 0]
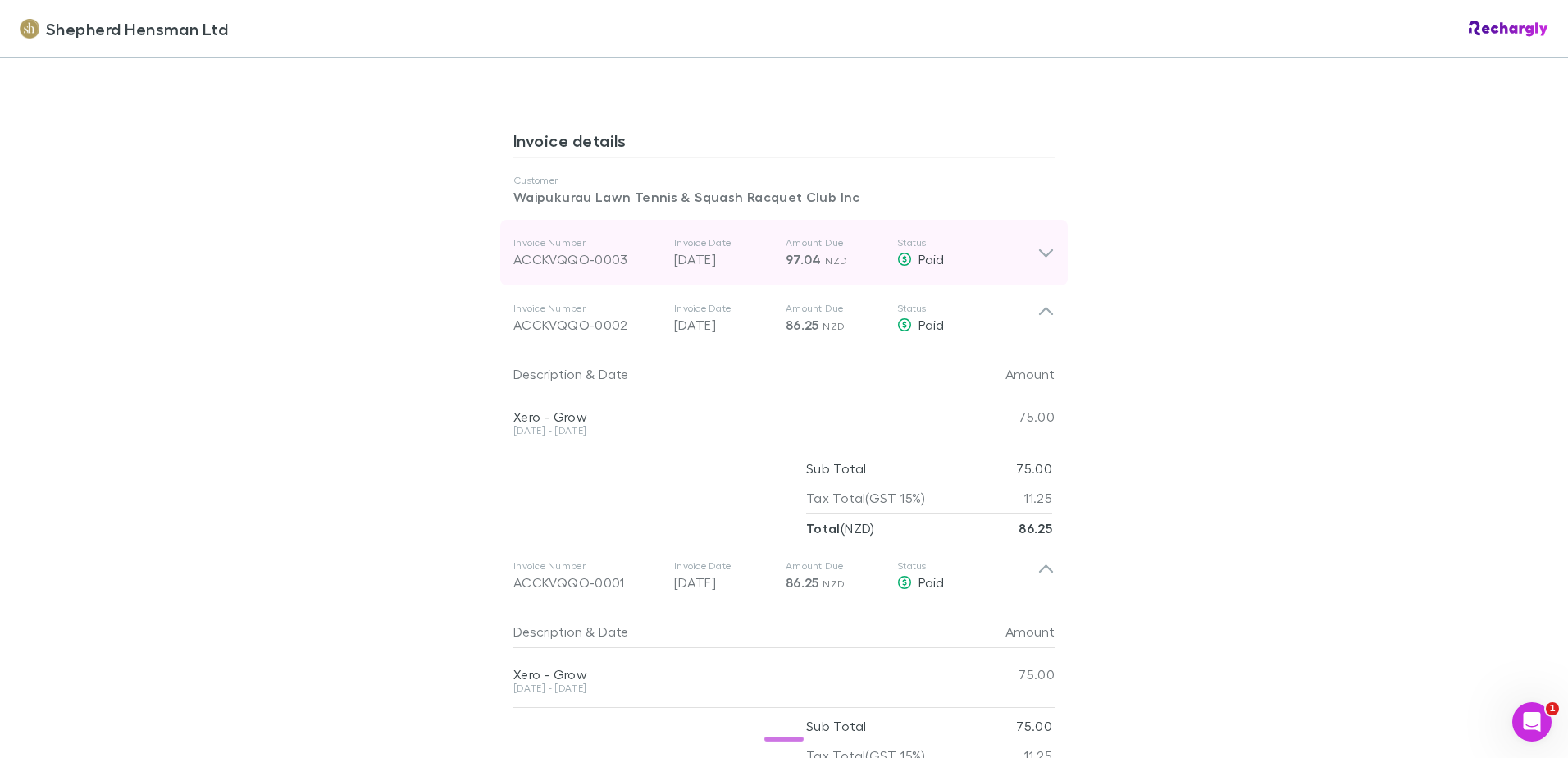
click at [1042, 246] on icon at bounding box center [1046, 253] width 17 height 20
click at [1038, 246] on icon at bounding box center [1046, 253] width 17 height 20
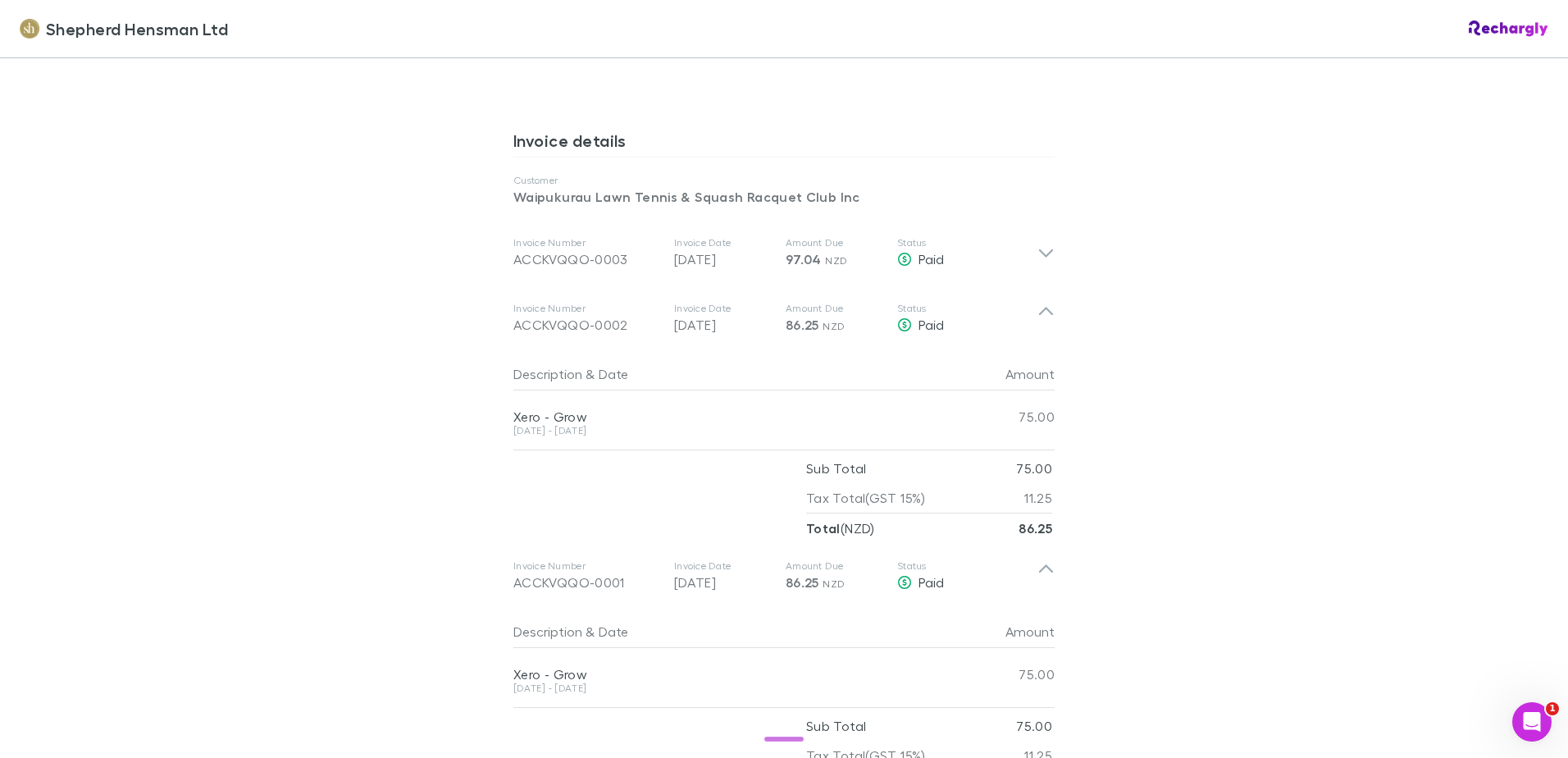
click at [1259, 288] on div "Shepherd Hensman Ltd Shepherd Hensman Ltd Software subscriptions agreement Shep…" at bounding box center [784, 379] width 1568 height 758
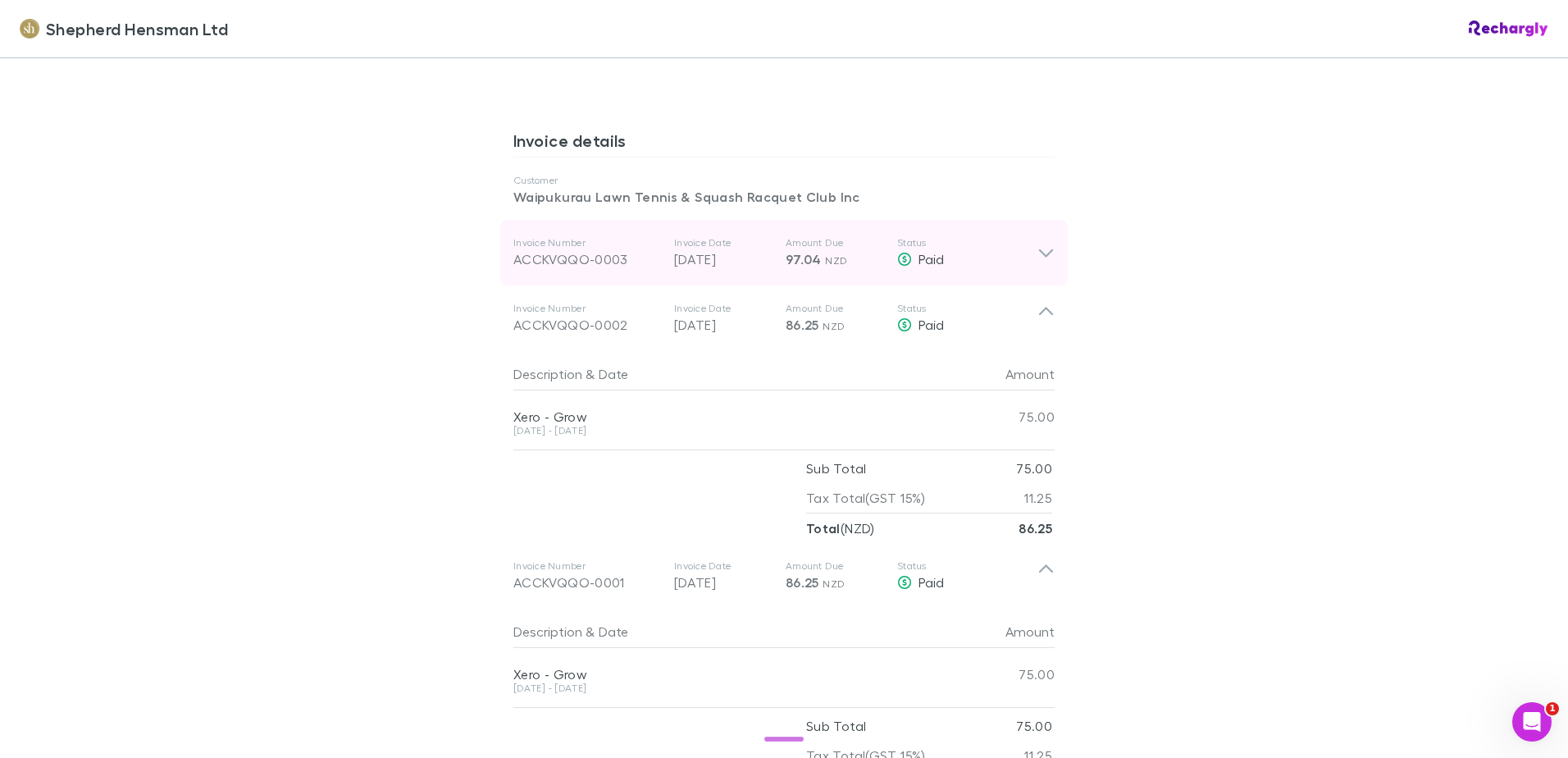
click at [1039, 251] on icon at bounding box center [1046, 253] width 14 height 8
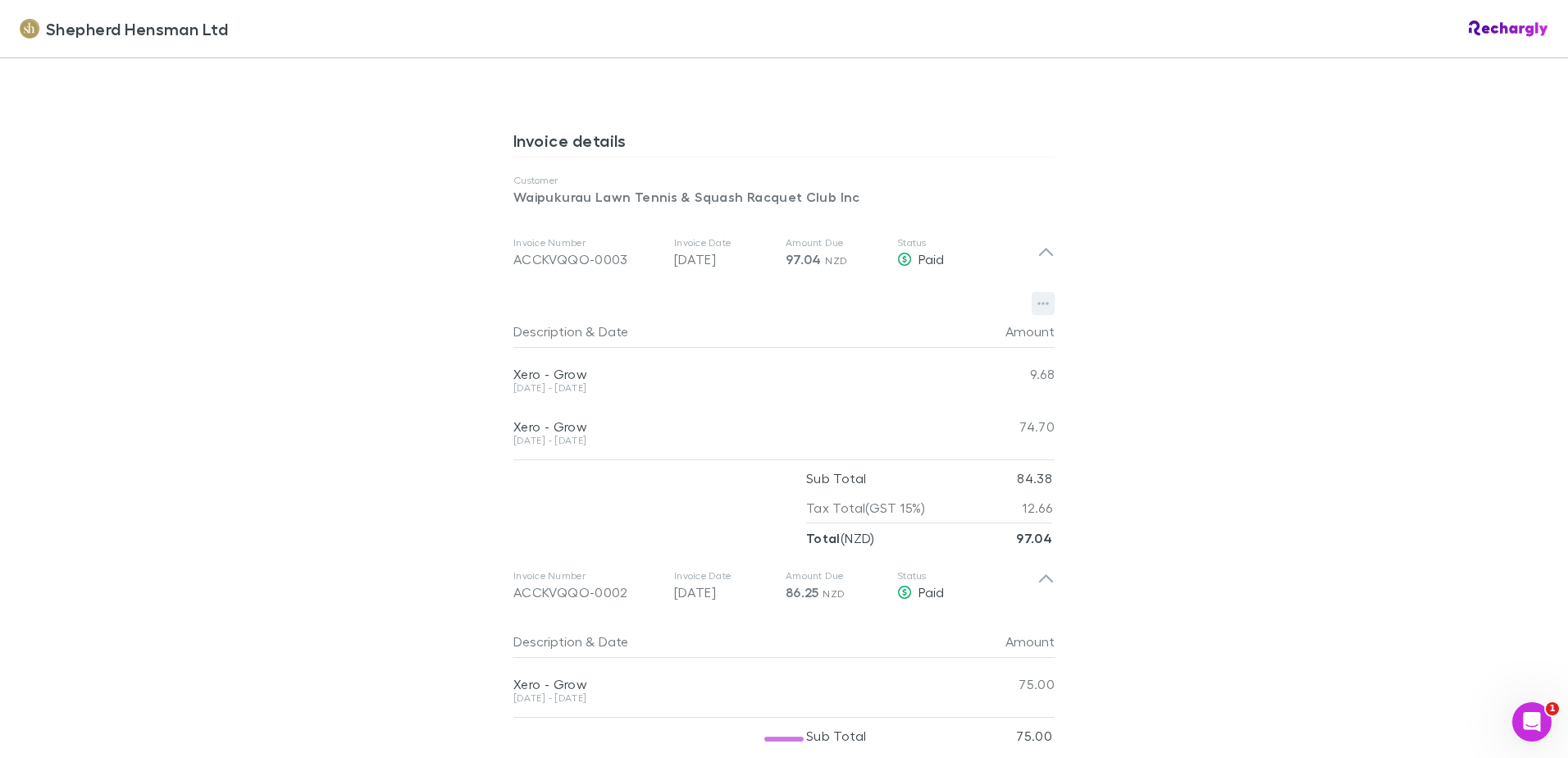
click at [1038, 300] on icon "button" at bounding box center [1043, 303] width 11 height 13
click at [1185, 304] on div at bounding box center [784, 379] width 1568 height 758
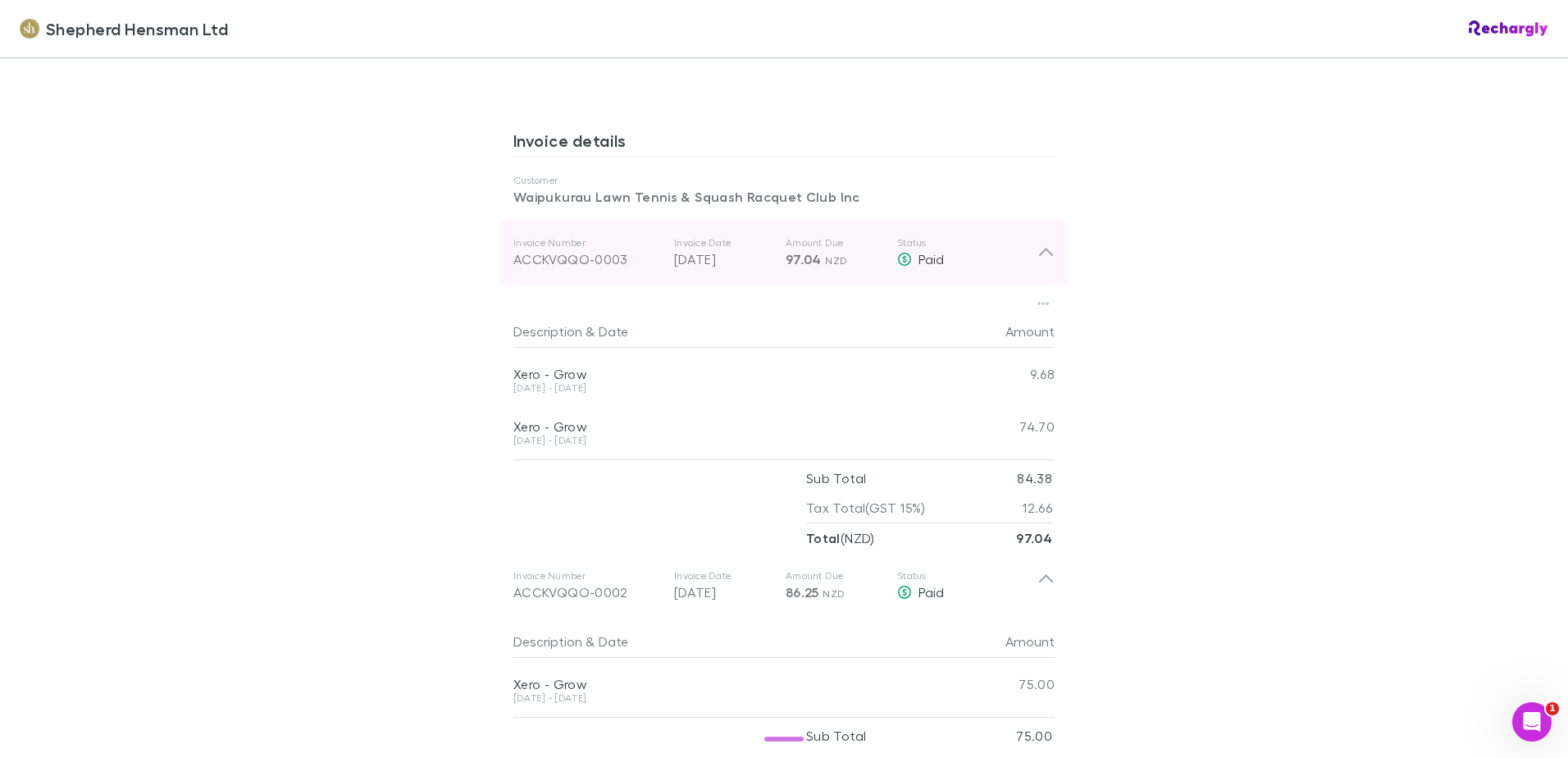
click at [1038, 260] on icon at bounding box center [1046, 253] width 17 height 20
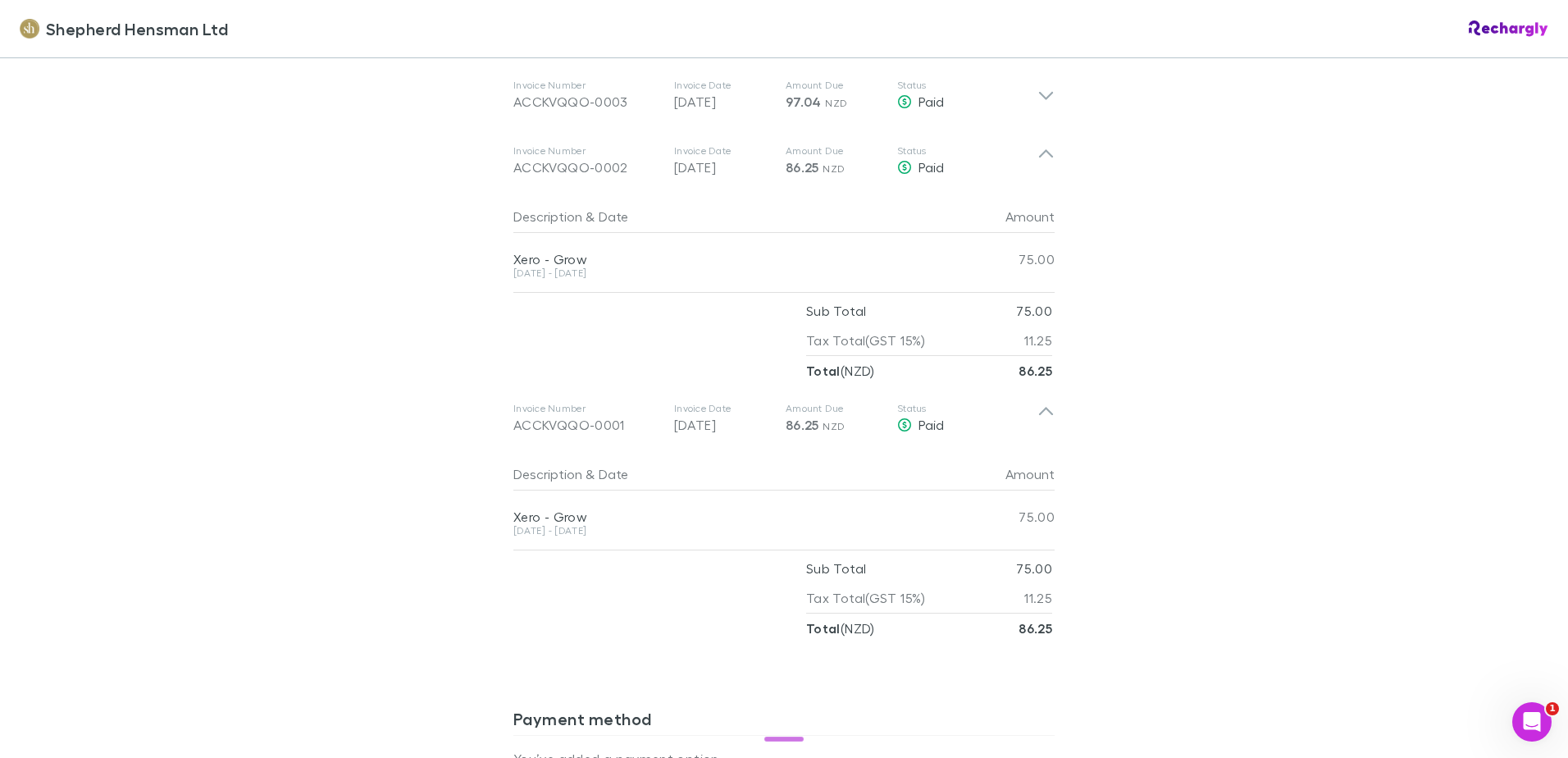
scroll to position [985, 0]
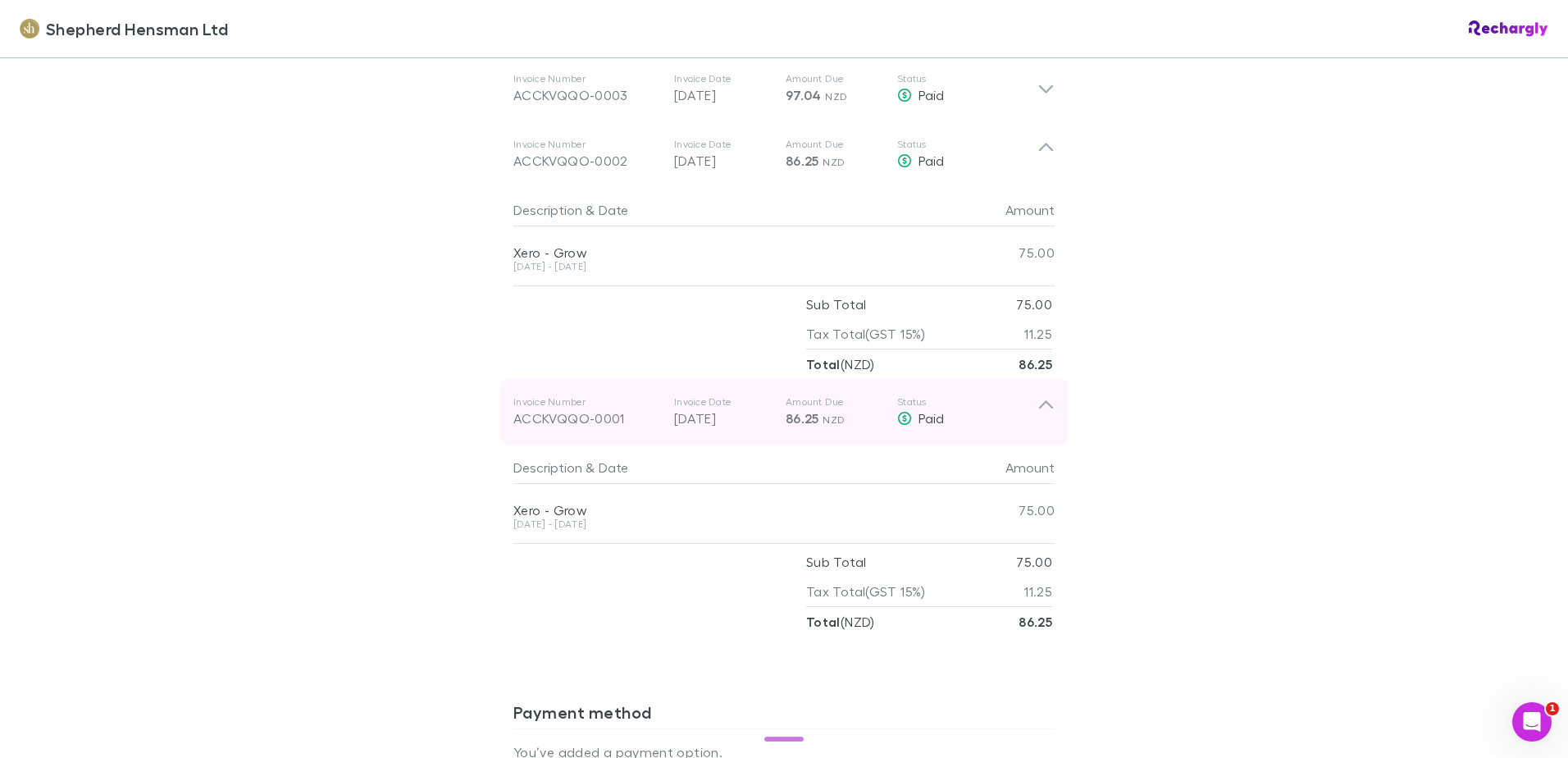
click at [826, 417] on span "NZD" at bounding box center [834, 420] width 22 height 12
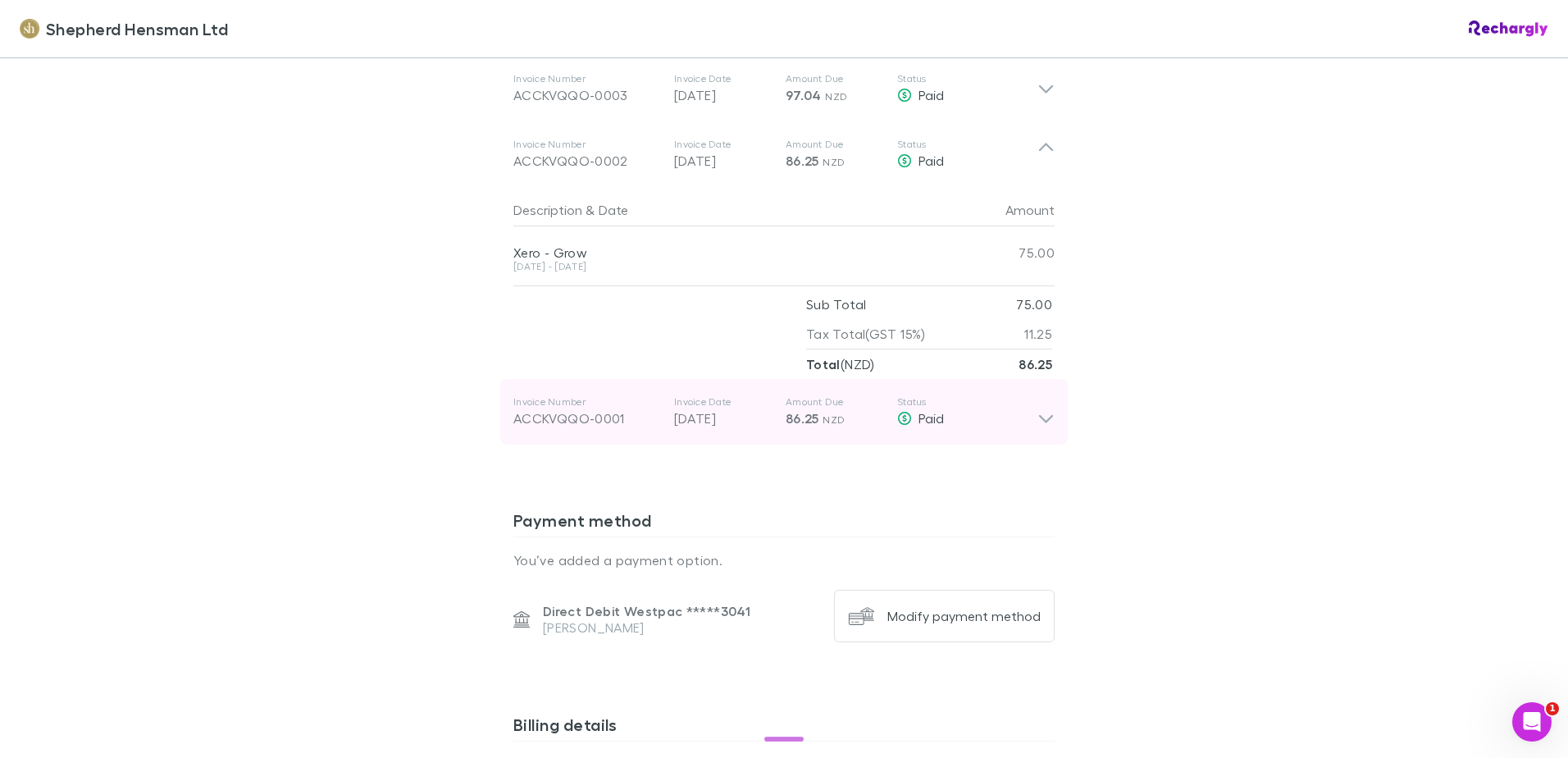
click at [826, 417] on span "NZD" at bounding box center [834, 420] width 22 height 12
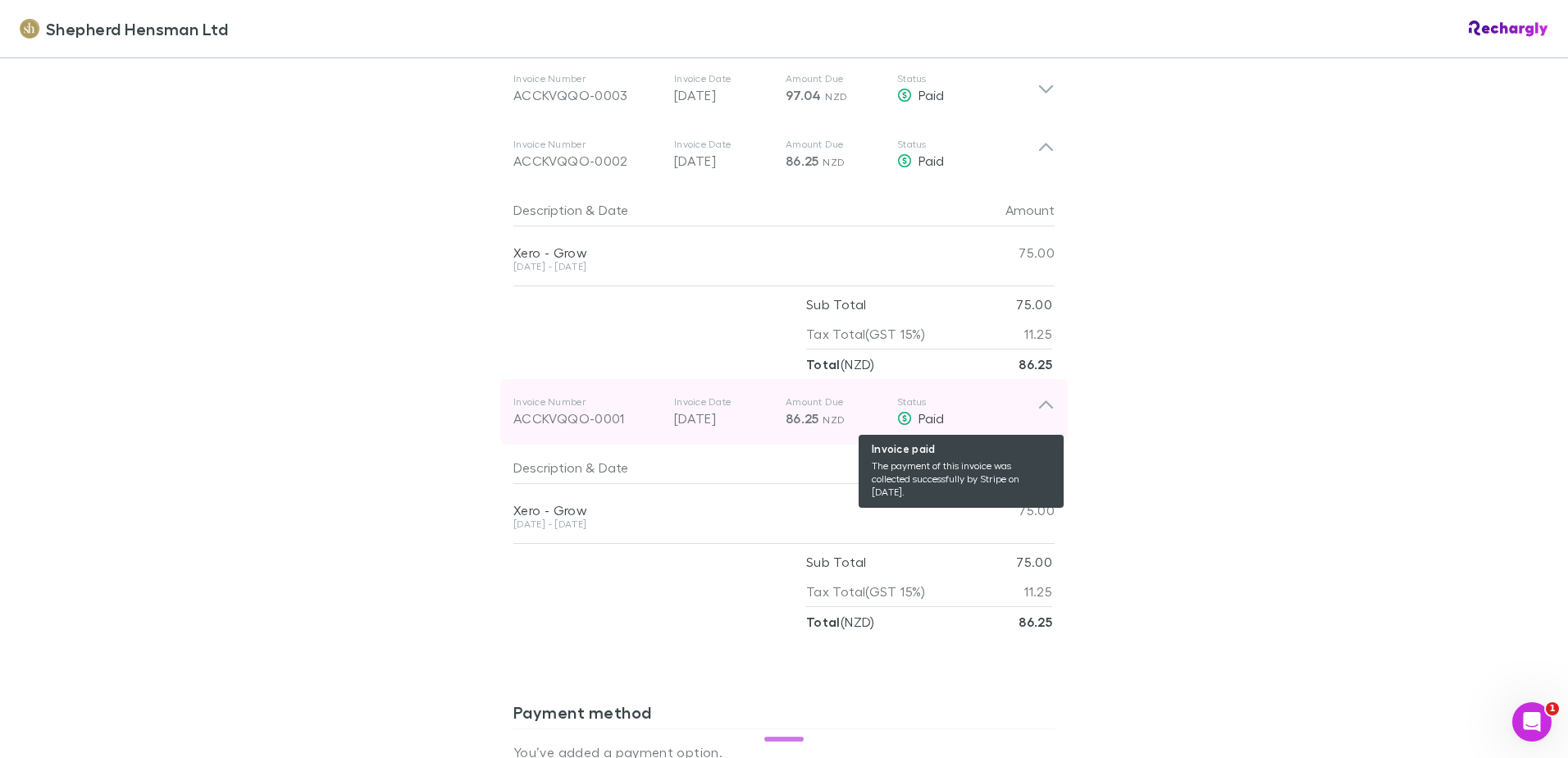
click at [897, 419] on icon at bounding box center [904, 418] width 15 height 13
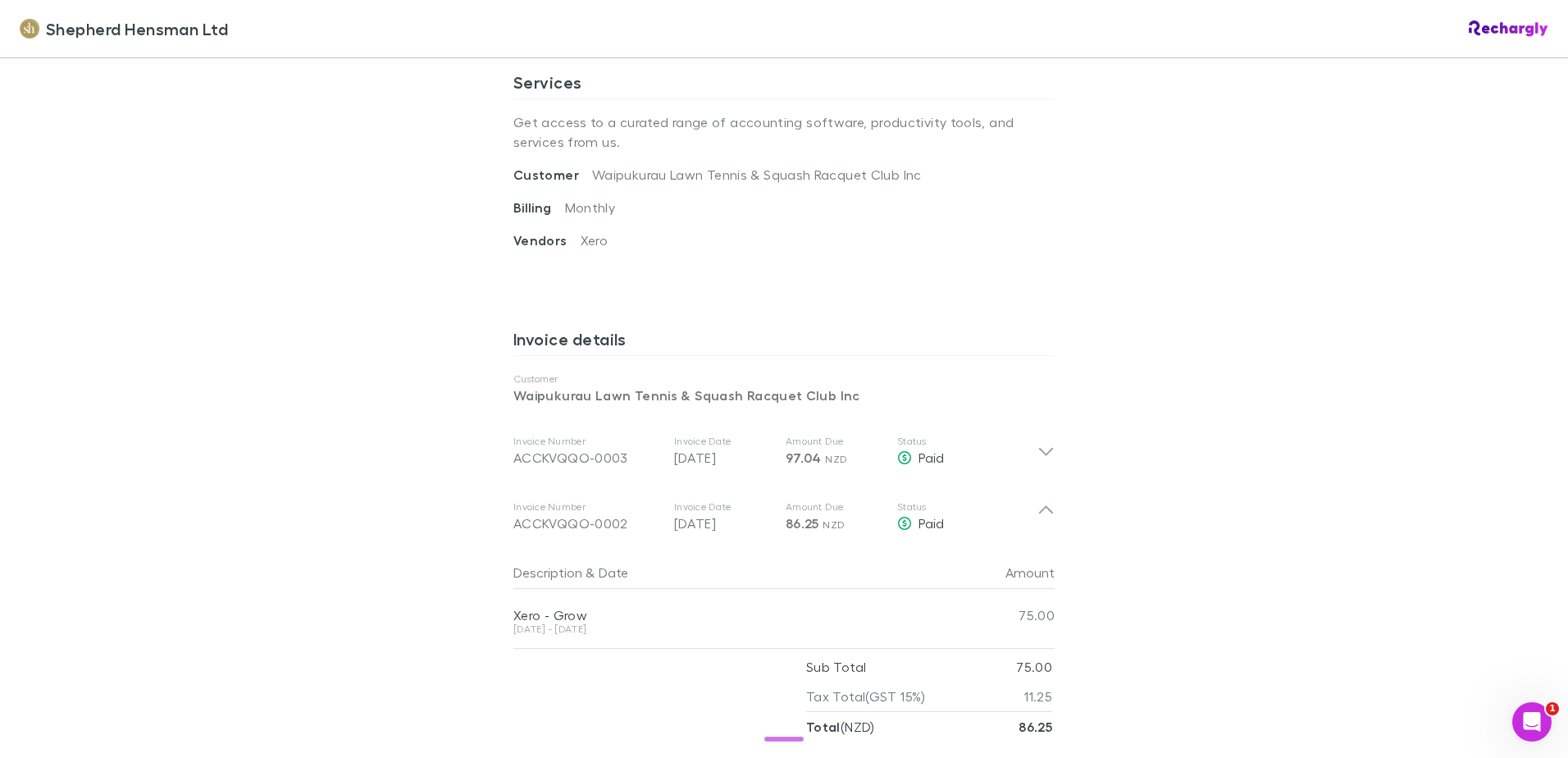
scroll to position [820, 0]
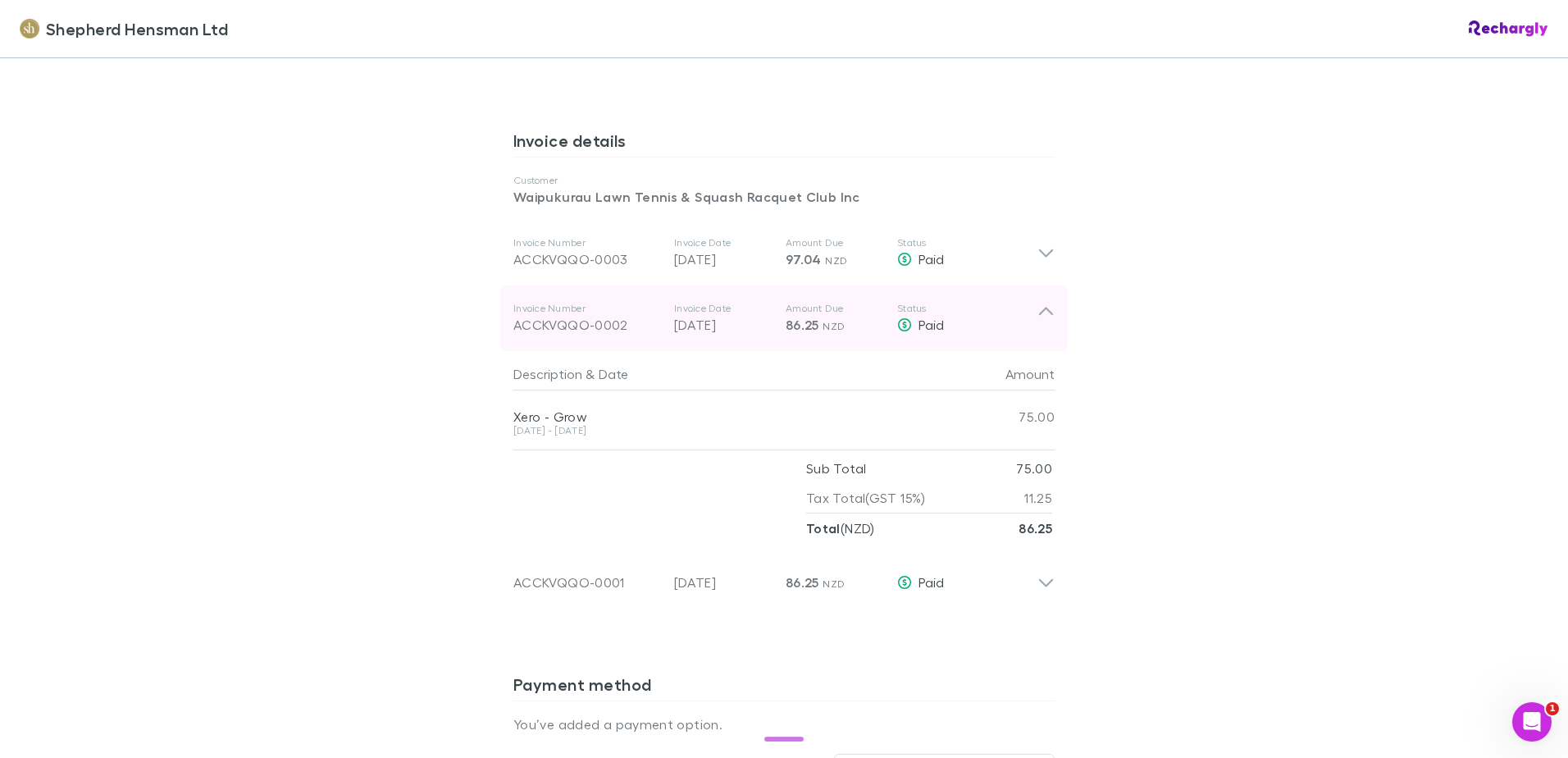
click at [1040, 303] on icon at bounding box center [1046, 318] width 17 height 33
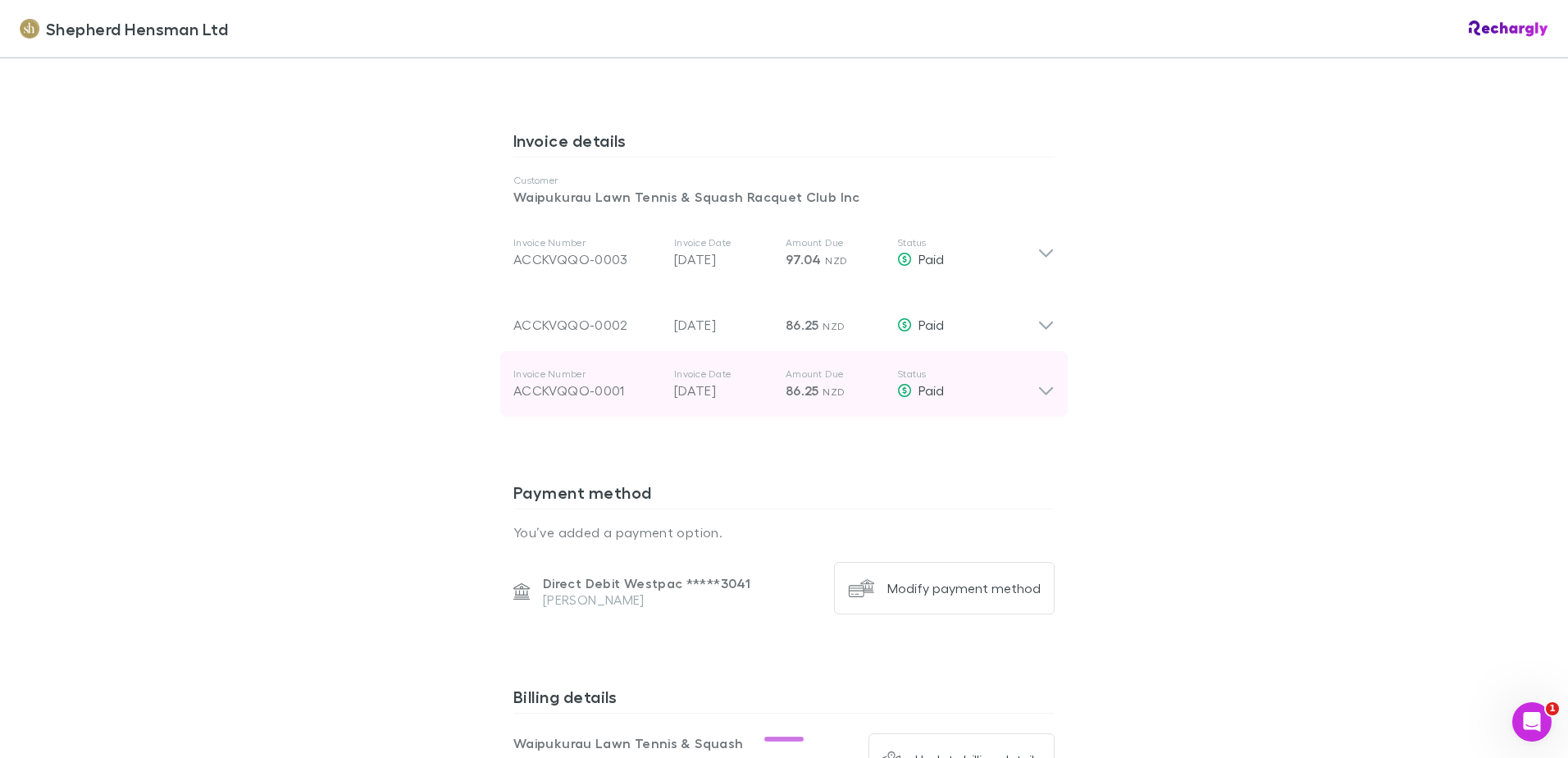
click at [1039, 392] on icon at bounding box center [1046, 384] width 17 height 33
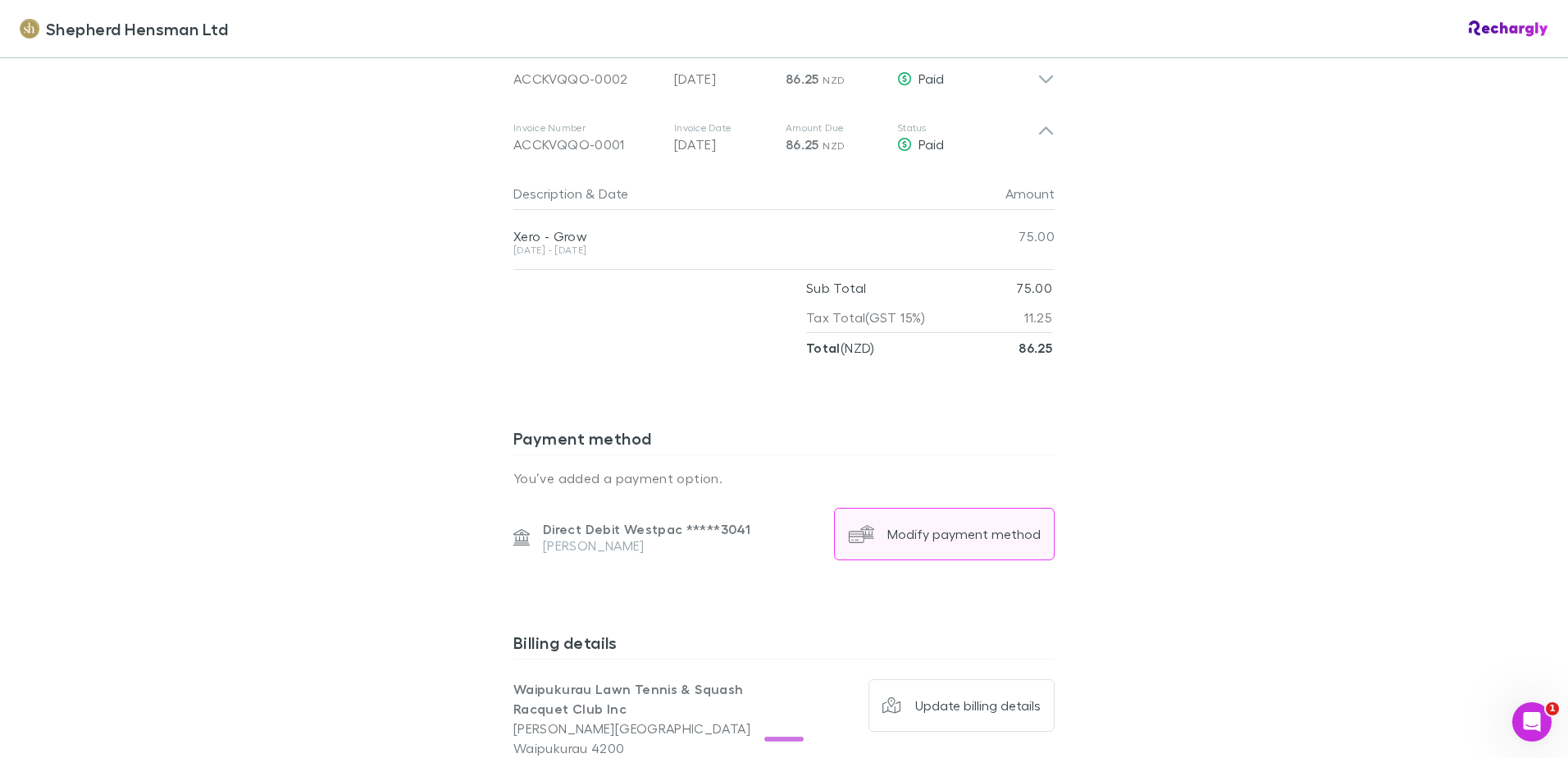
scroll to position [985, 0]
